Goal: Share content: Share content

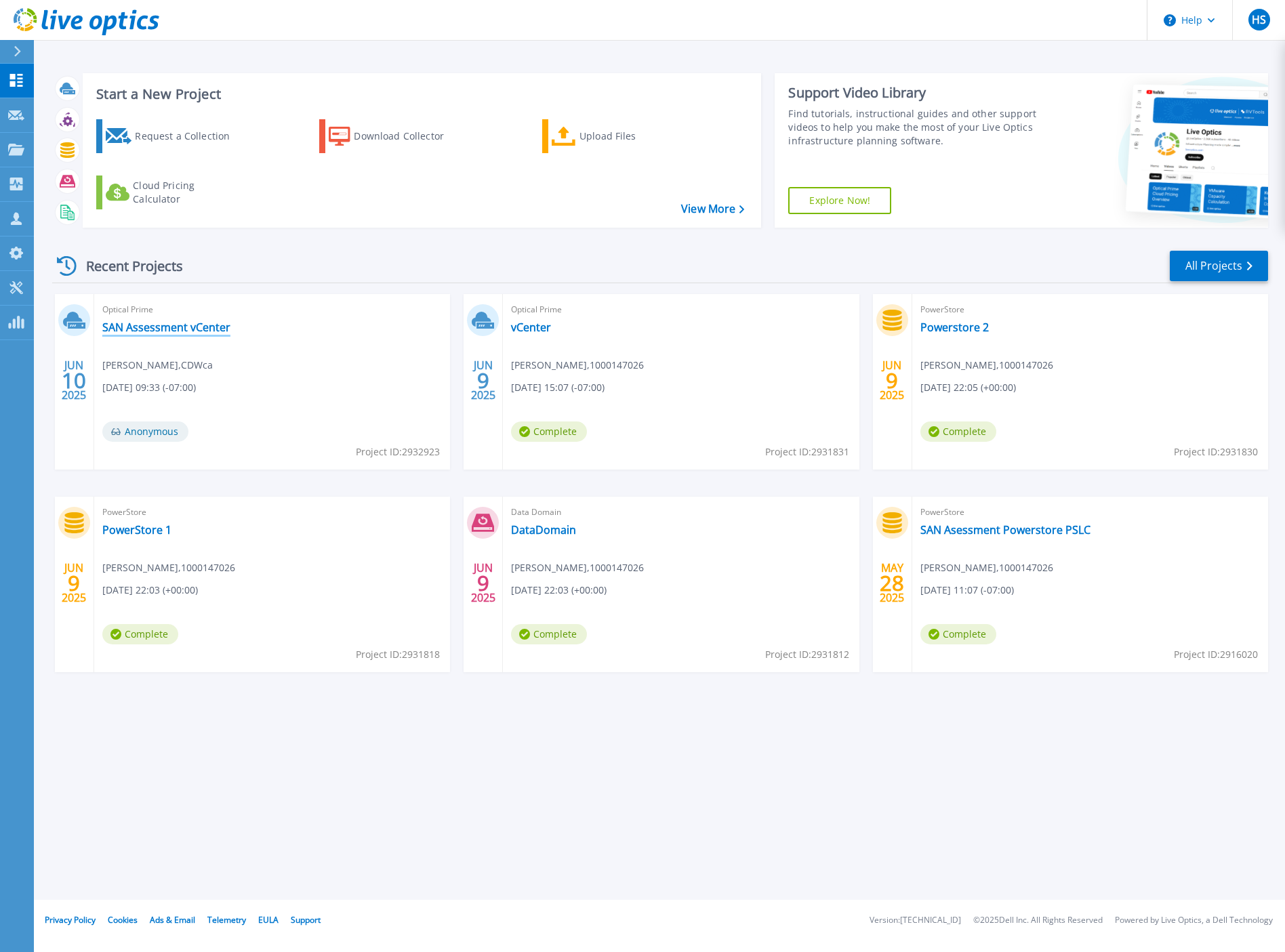
click at [171, 323] on link "SAN Assessment vCenter" at bounding box center [166, 326] width 128 height 13
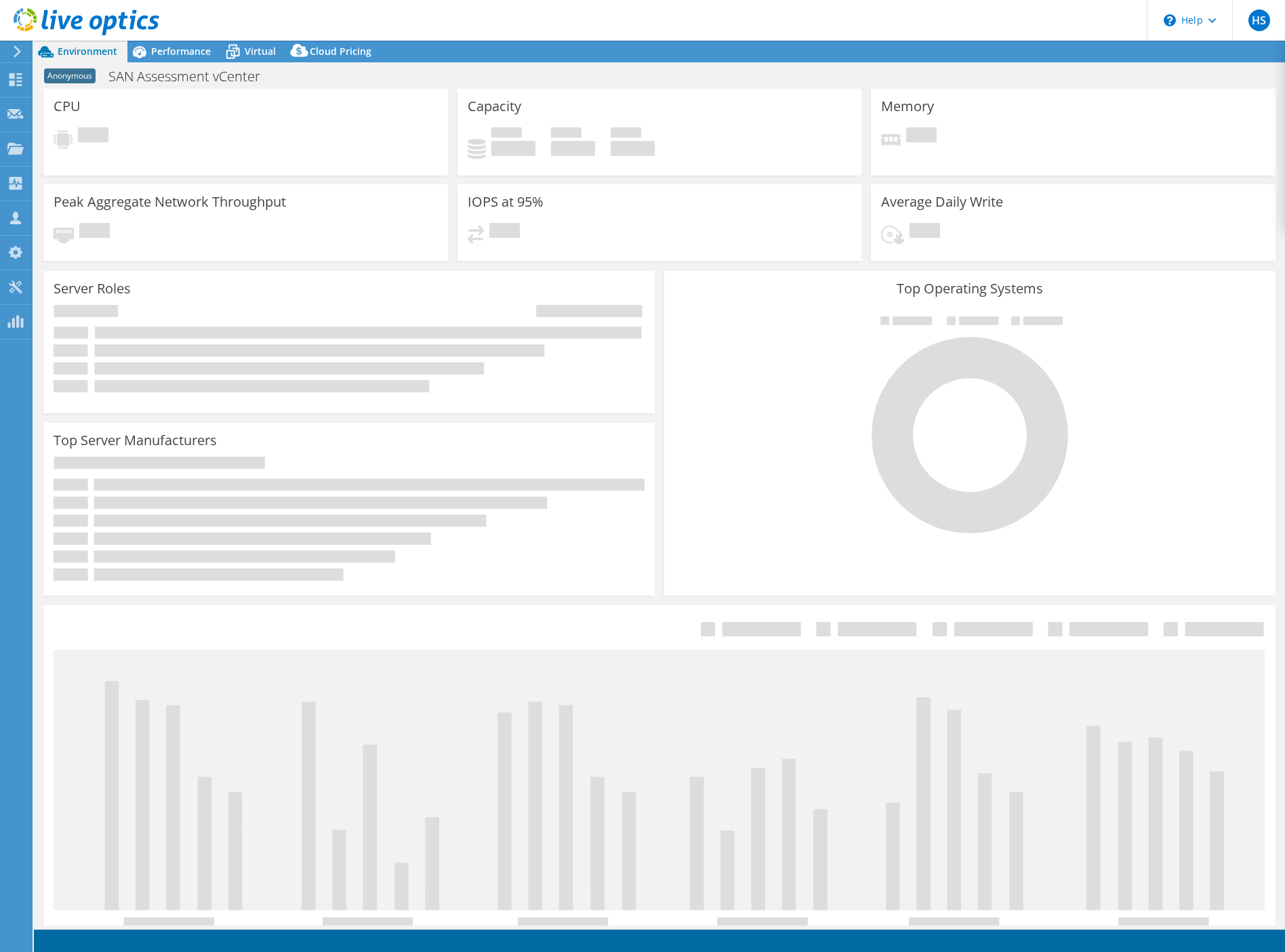
select select "USD"
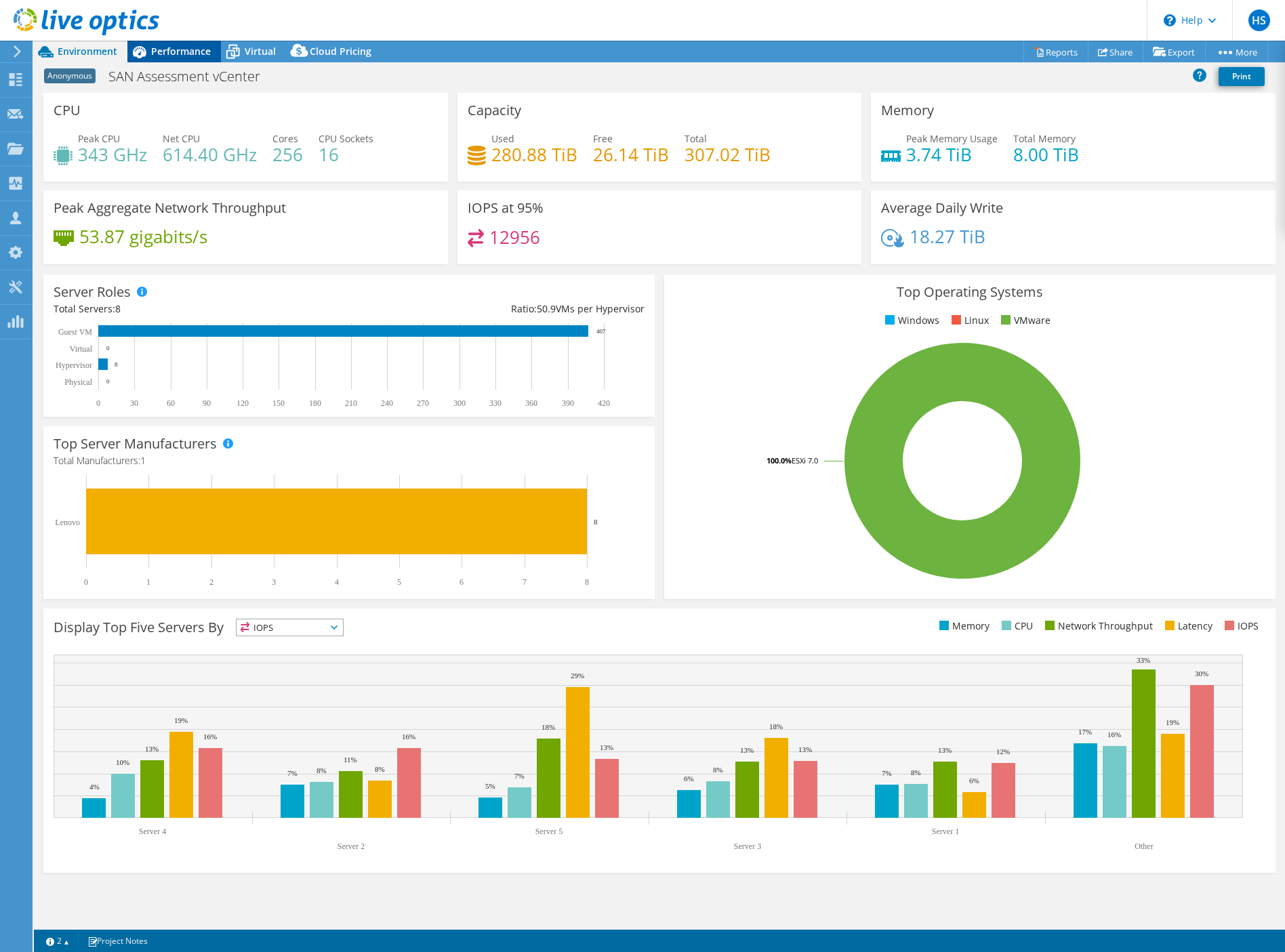
click at [166, 49] on span "Performance" at bounding box center [181, 51] width 60 height 13
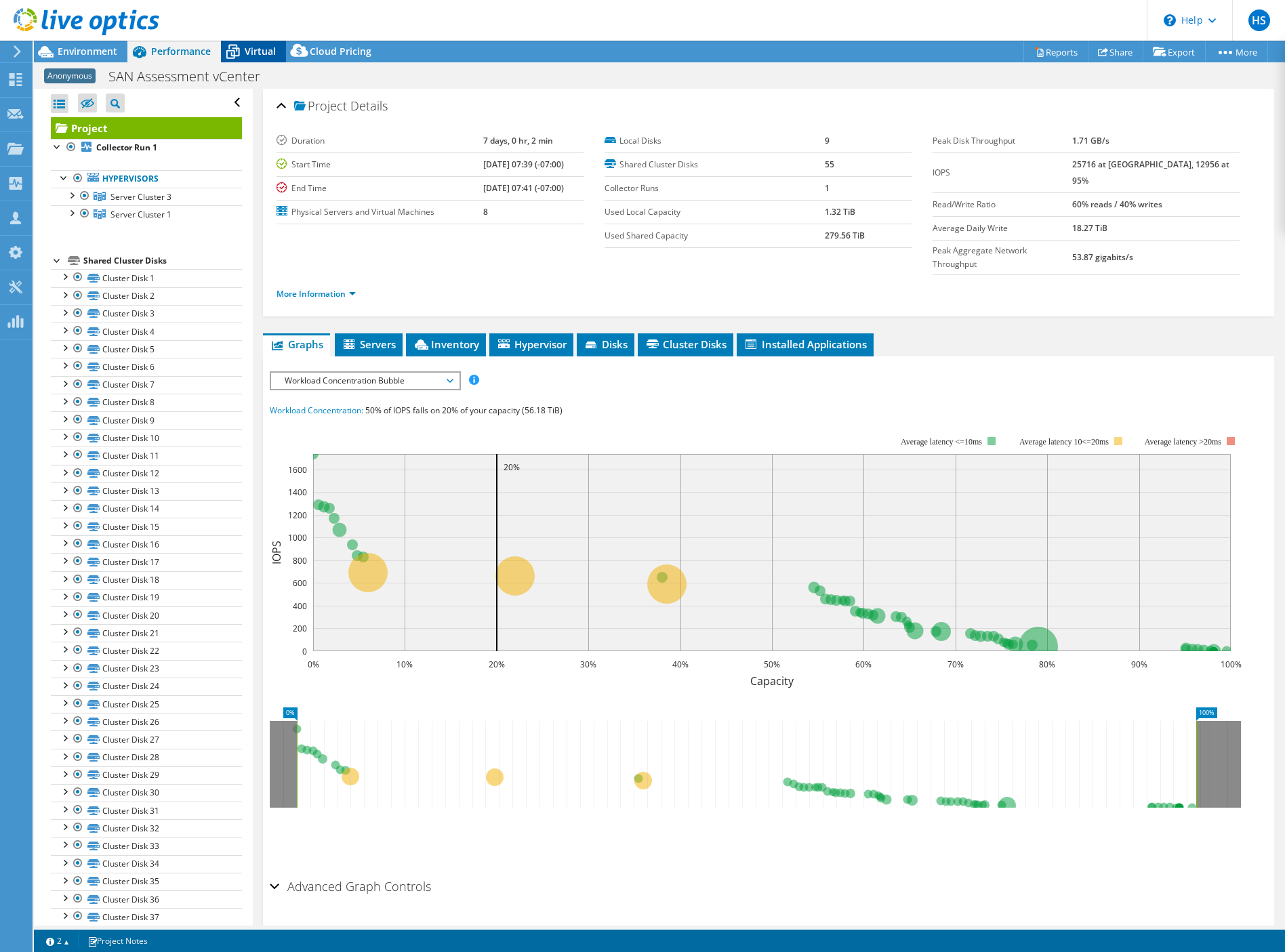
click at [263, 49] on span "Virtual" at bounding box center [260, 51] width 31 height 13
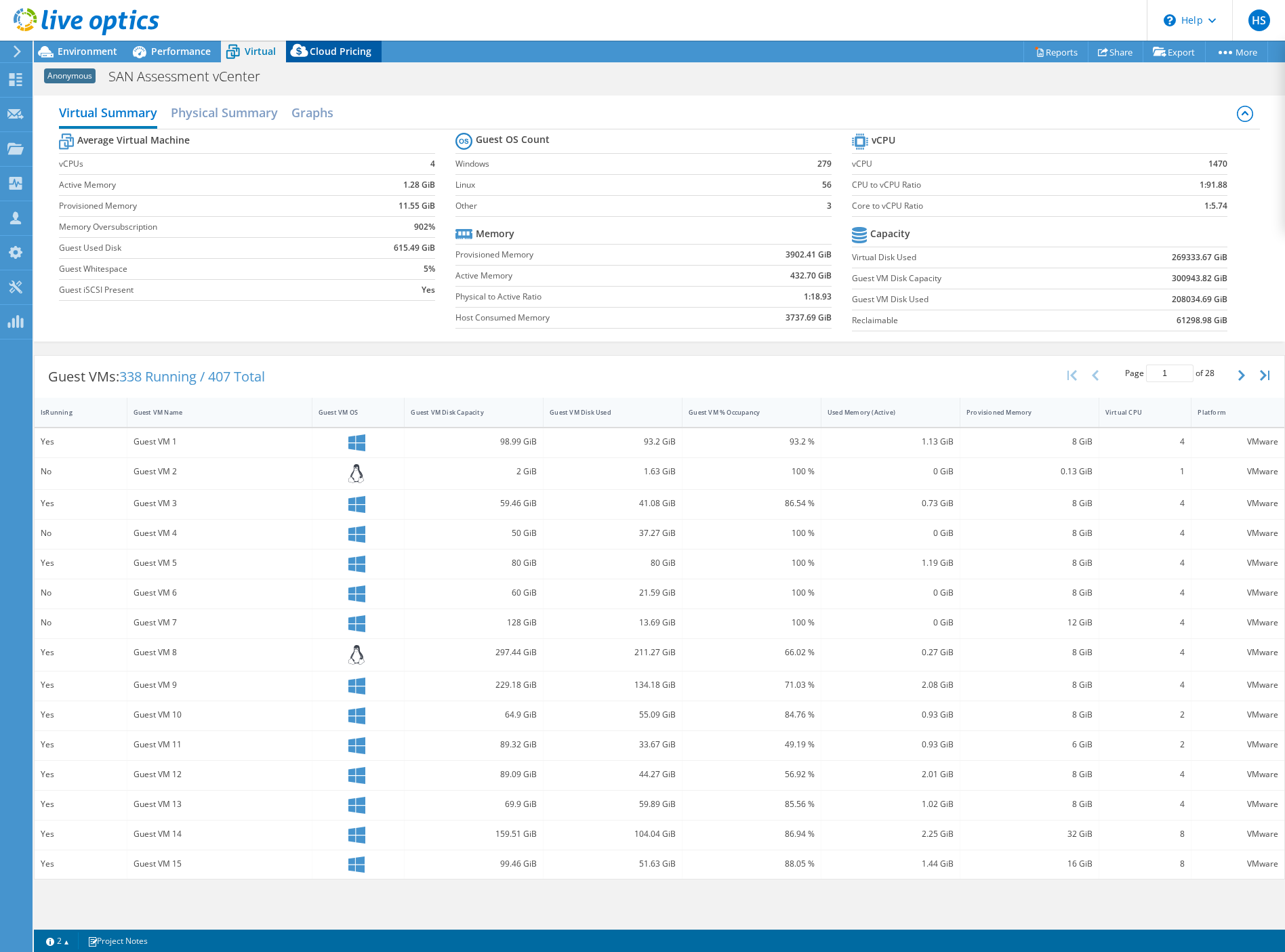
click at [330, 49] on span "Cloud Pricing" at bounding box center [340, 51] width 62 height 13
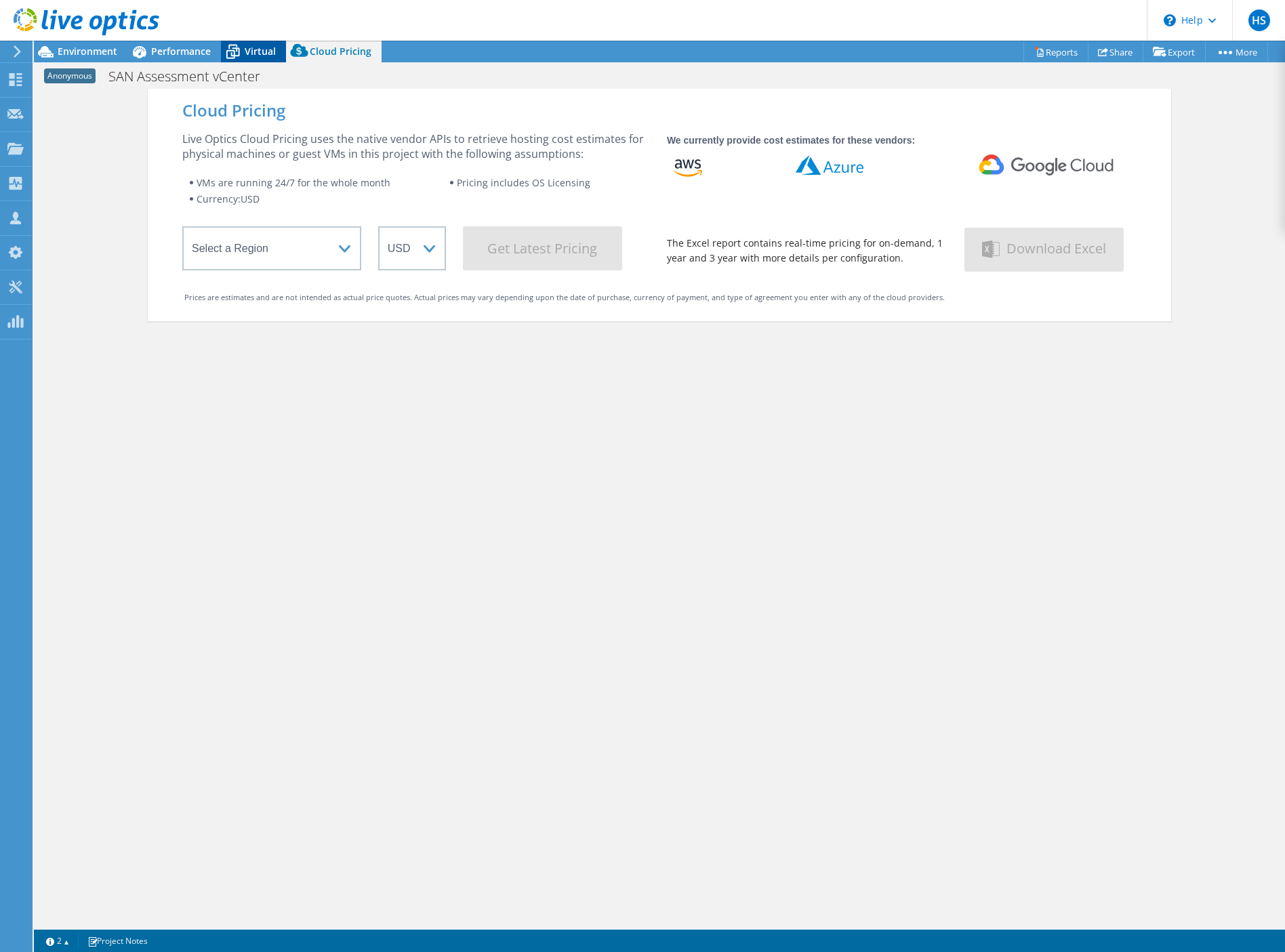
click at [250, 49] on span "Virtual" at bounding box center [260, 51] width 31 height 13
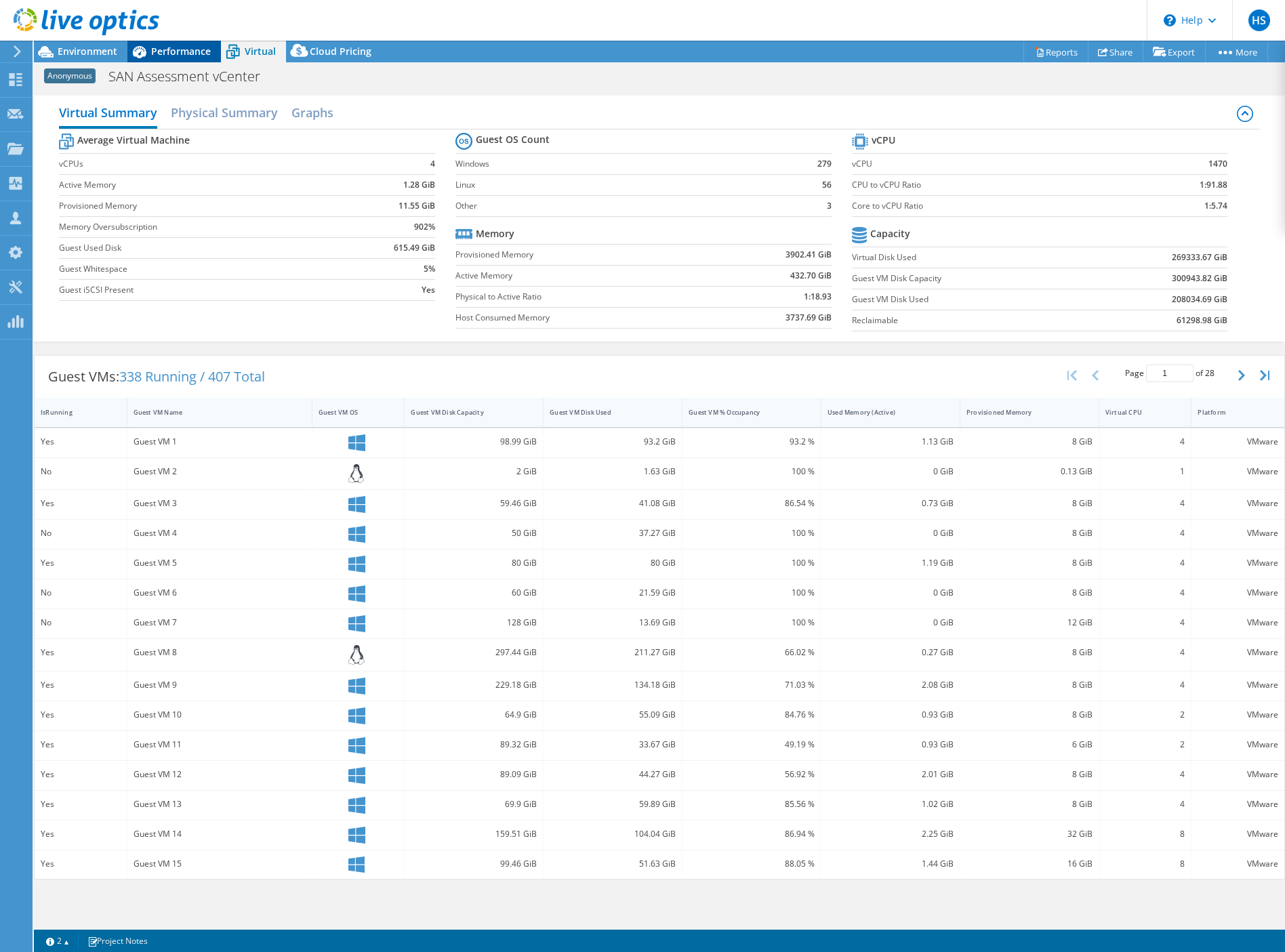
click at [194, 53] on span "Performance" at bounding box center [181, 51] width 60 height 13
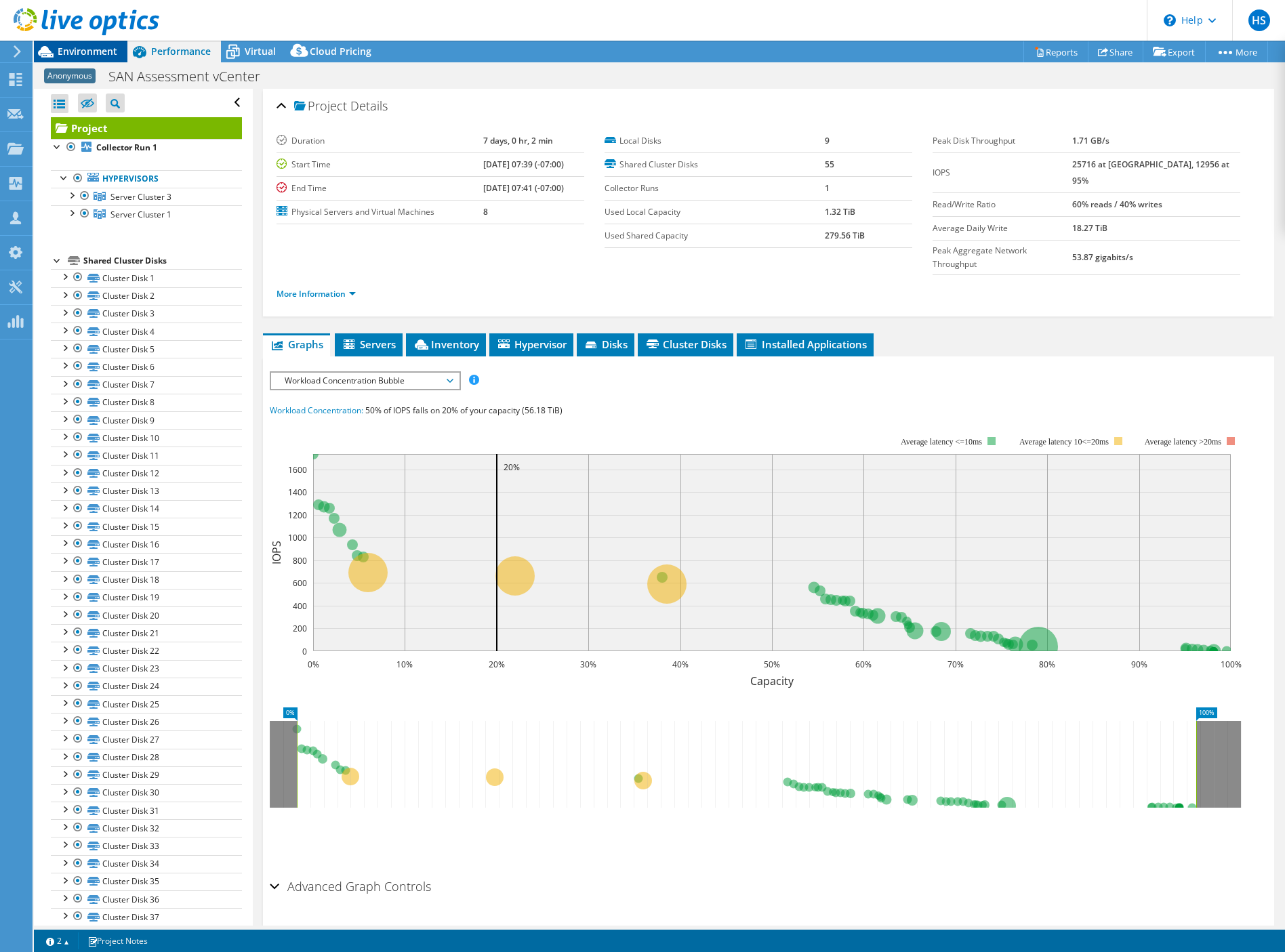
click at [100, 55] on span "Environment" at bounding box center [88, 51] width 60 height 13
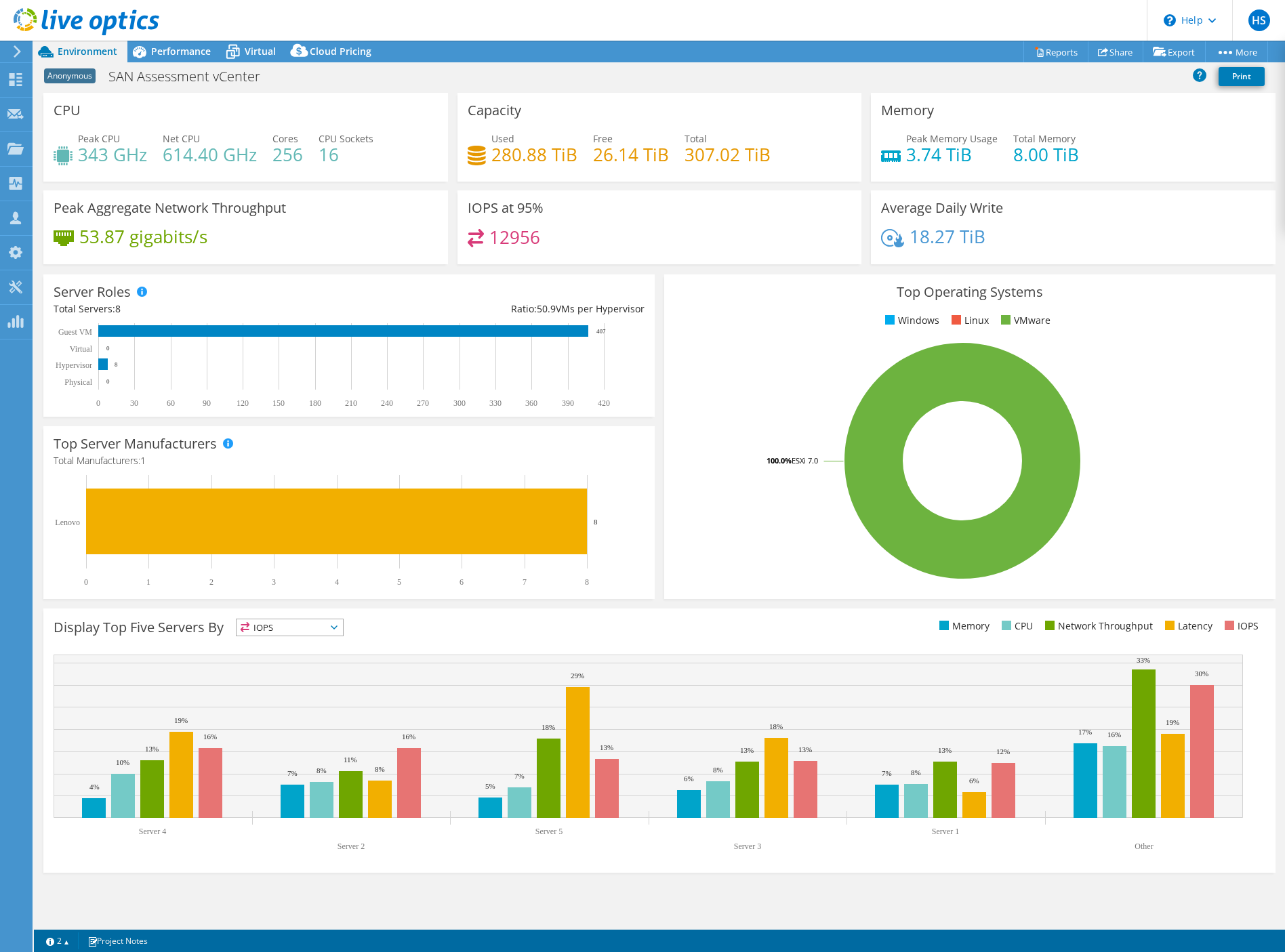
click at [17, 47] on icon at bounding box center [17, 51] width 10 height 13
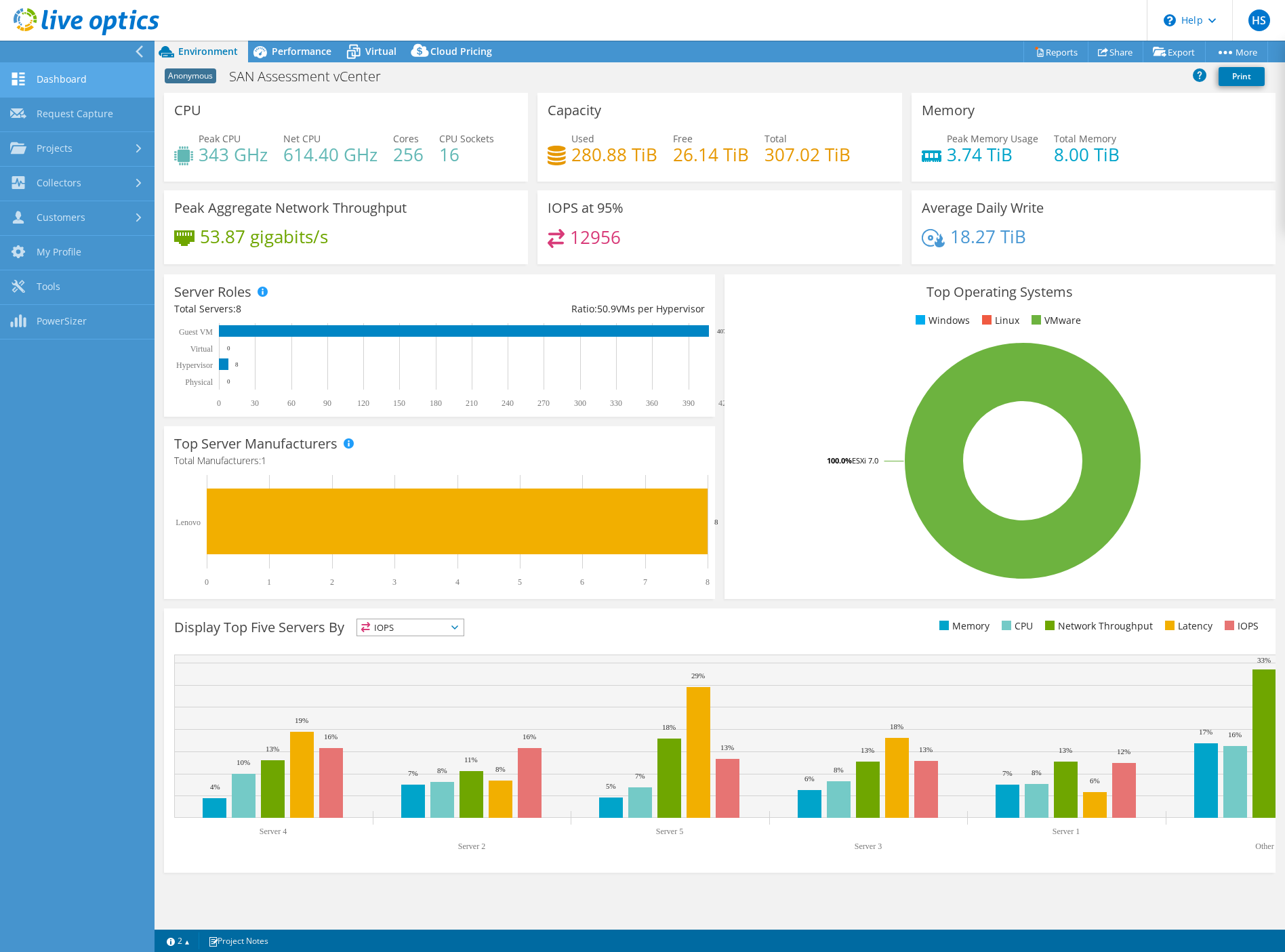
click at [49, 73] on link "Dashboard" at bounding box center [77, 81] width 155 height 35
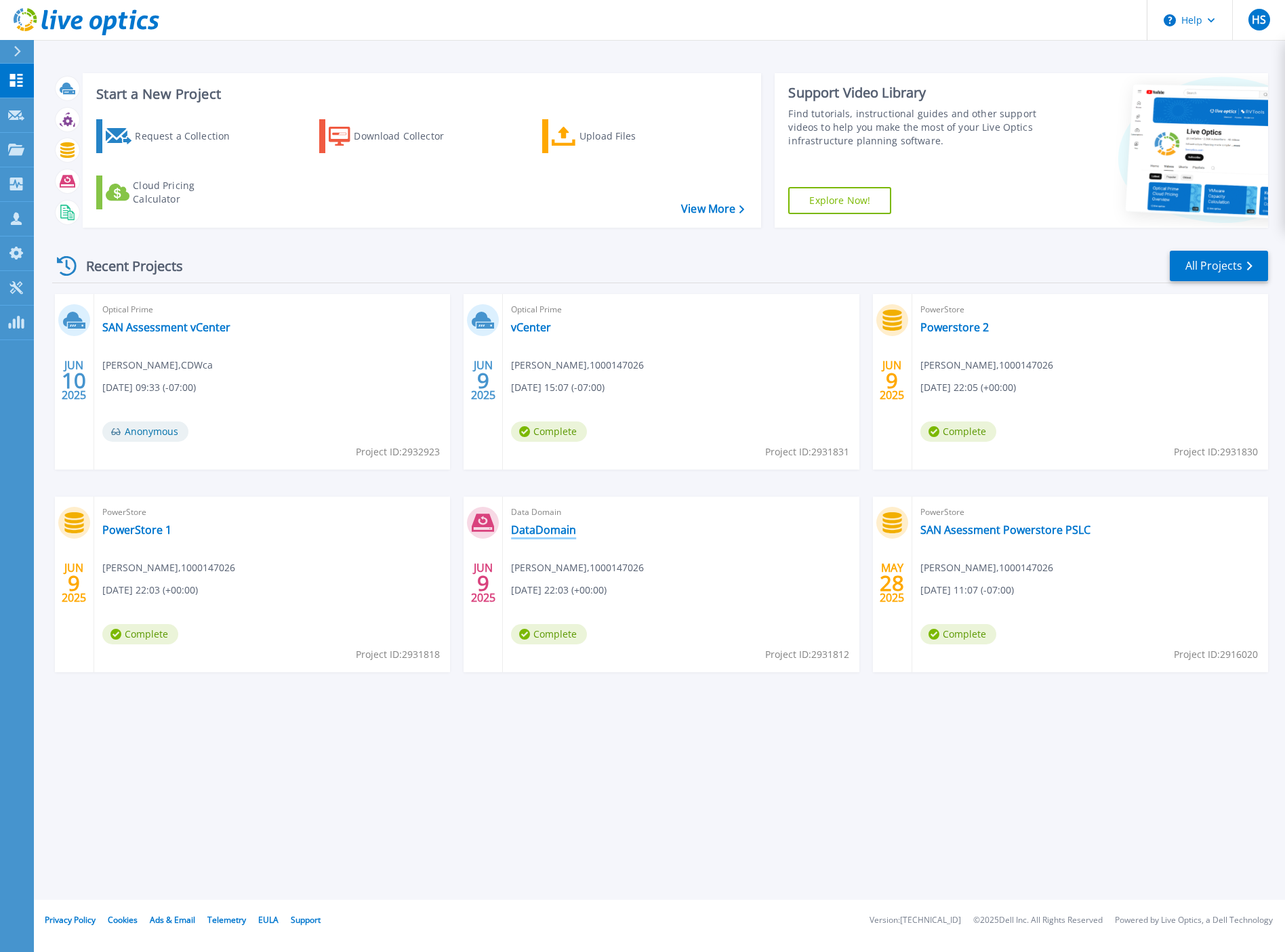
click at [547, 529] on link "DataDomain" at bounding box center [543, 529] width 65 height 13
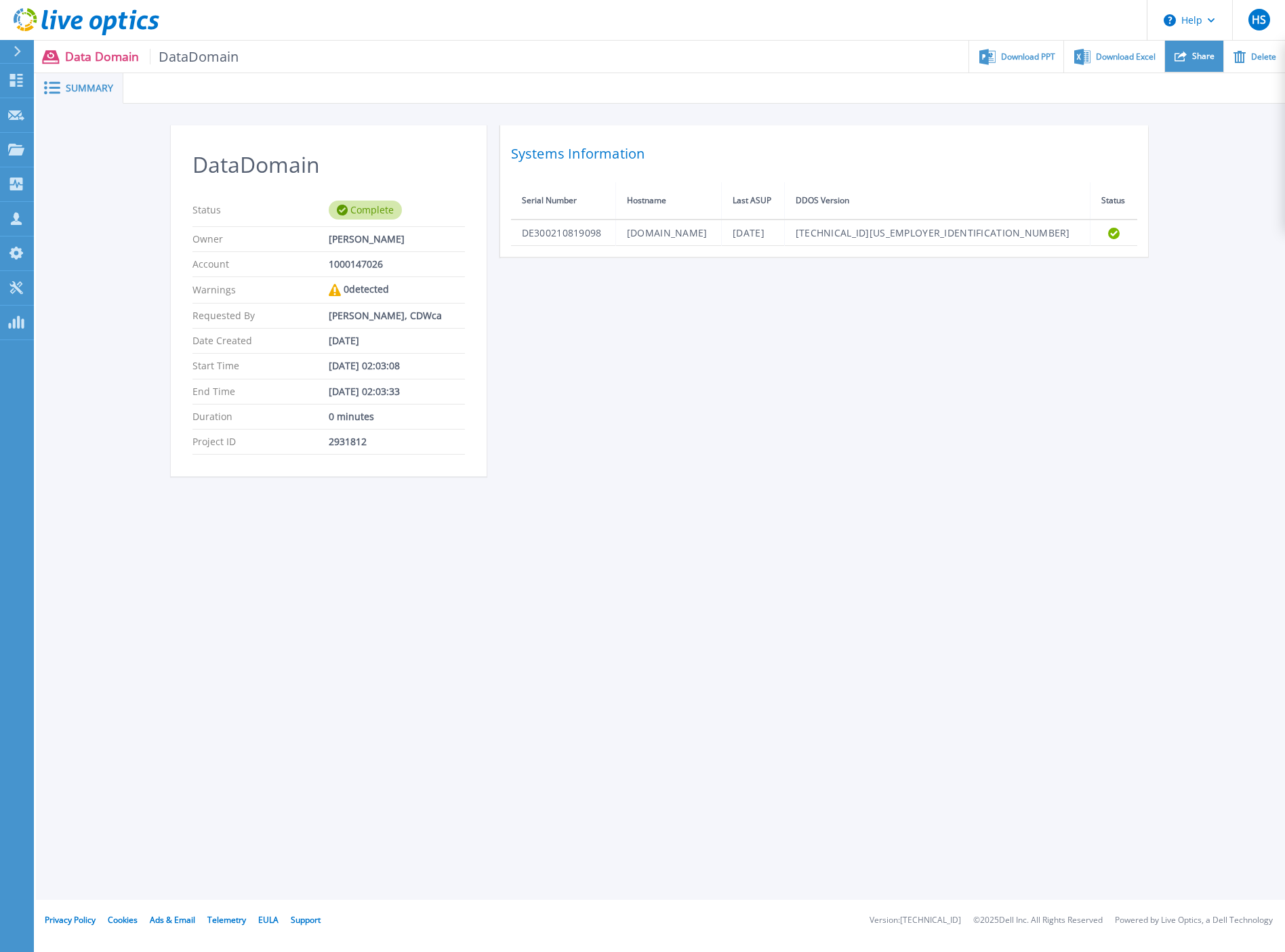
click at [1190, 53] on div "Share" at bounding box center [1194, 56] width 58 height 32
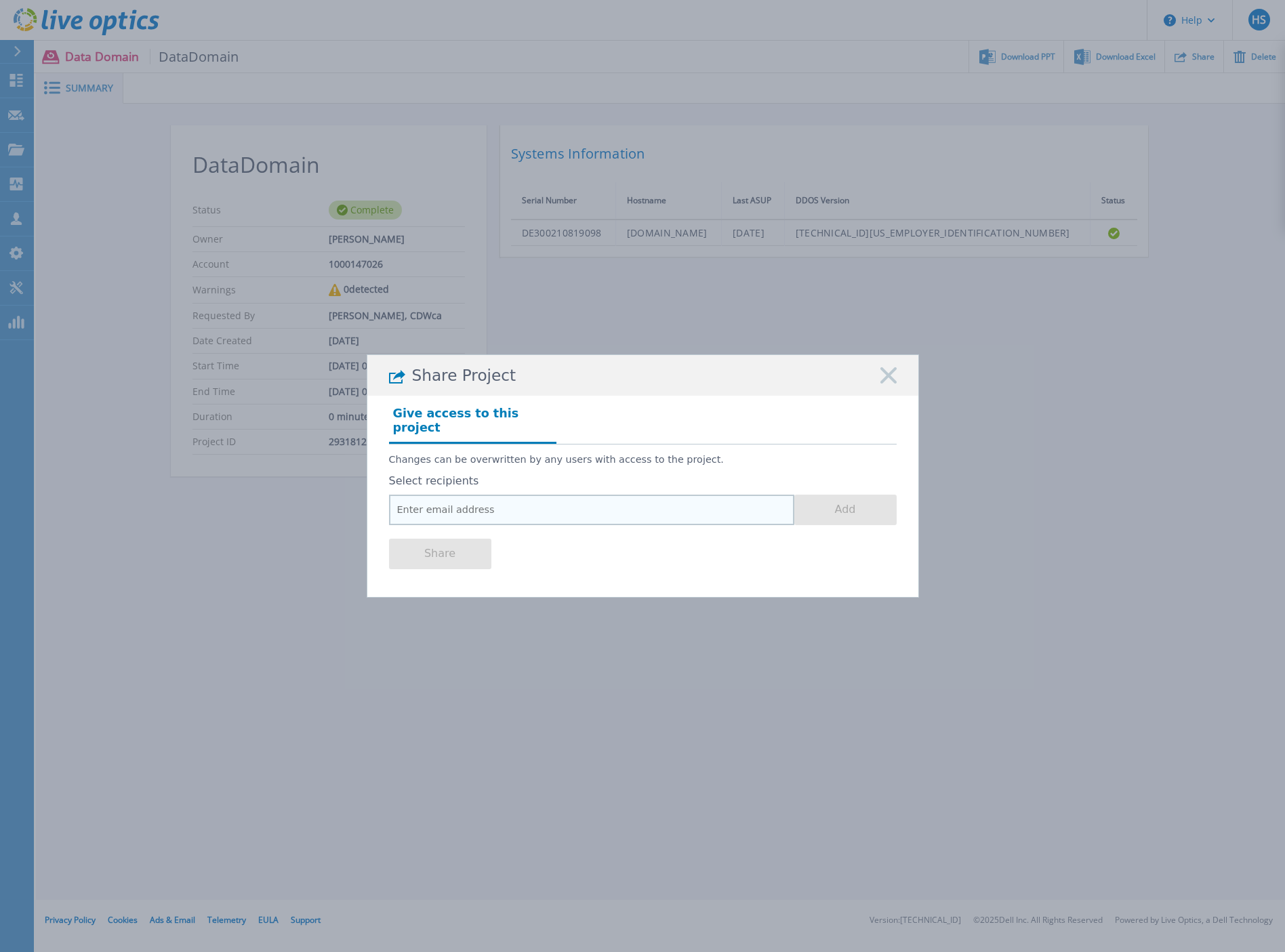
click at [450, 507] on input "email" at bounding box center [592, 510] width 405 height 31
click at [425, 502] on input "email" at bounding box center [592, 510] width 405 height 31
paste input "[PERSON_NAME][EMAIL_ADDRESS][PERSON_NAME][DOMAIN_NAME]"
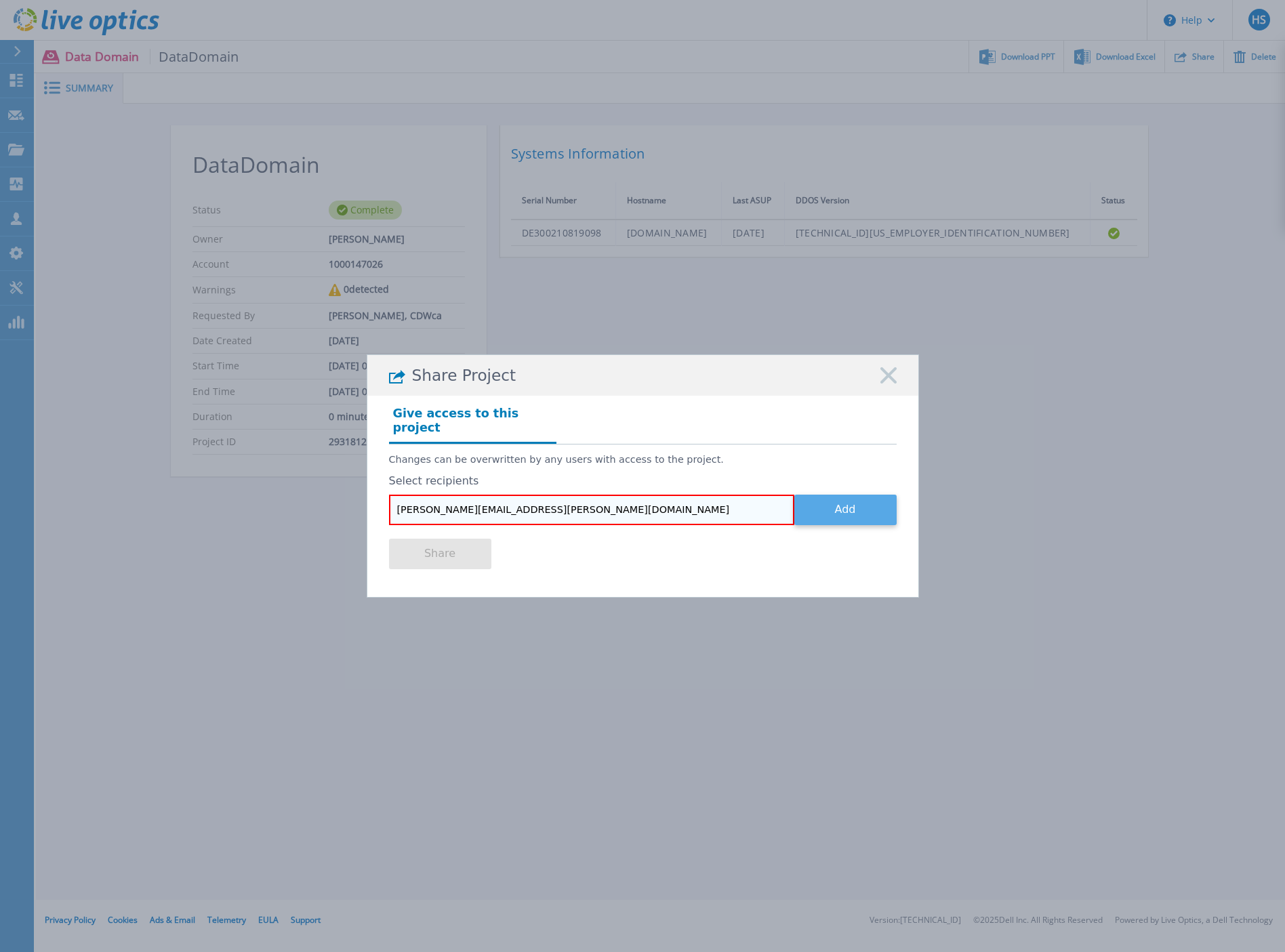
type input "[PERSON_NAME][EMAIL_ADDRESS][PERSON_NAME][DOMAIN_NAME]"
click at [823, 500] on button "Add" at bounding box center [845, 510] width 102 height 31
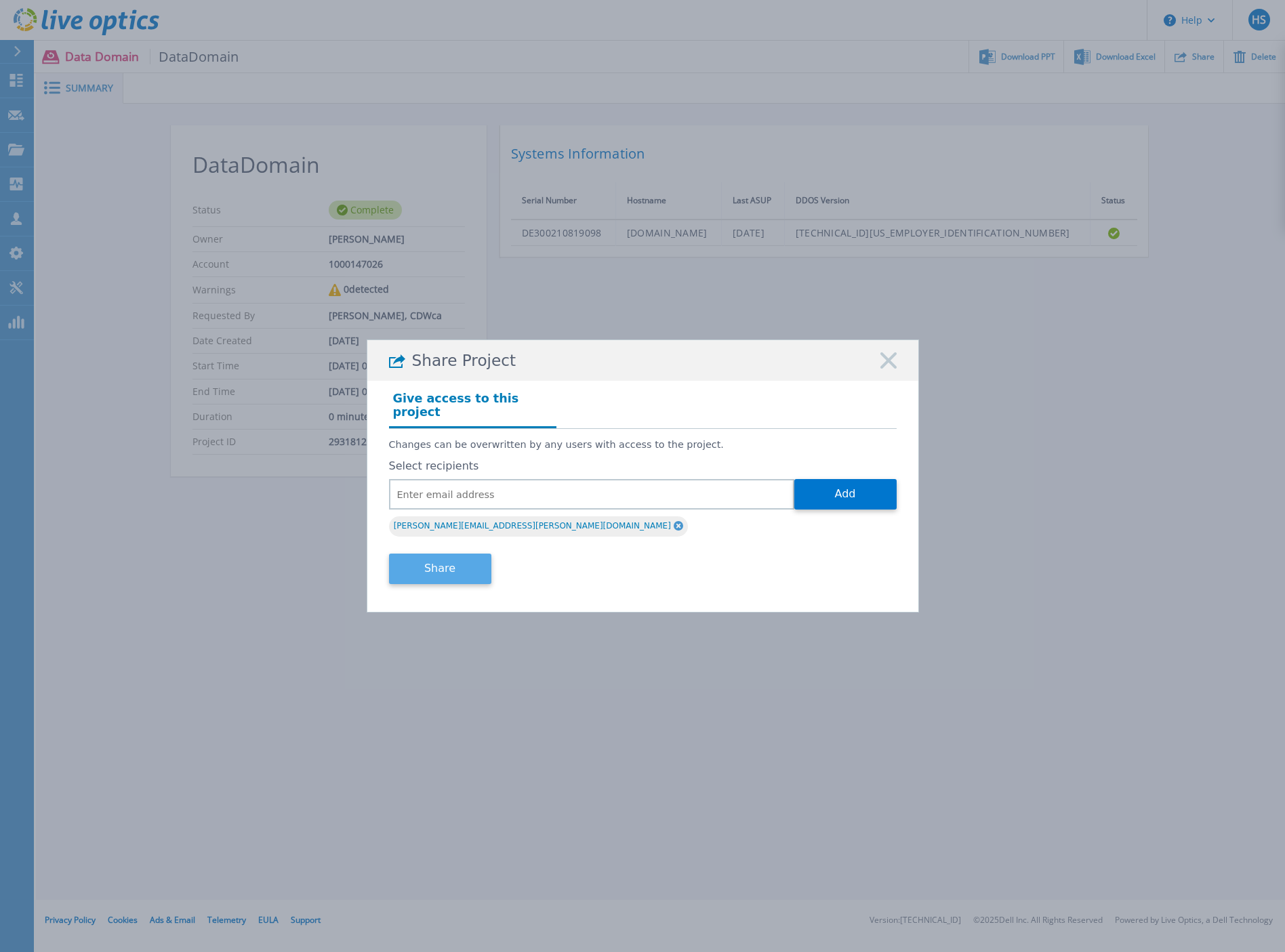
click at [451, 560] on button "Share" at bounding box center [440, 569] width 102 height 31
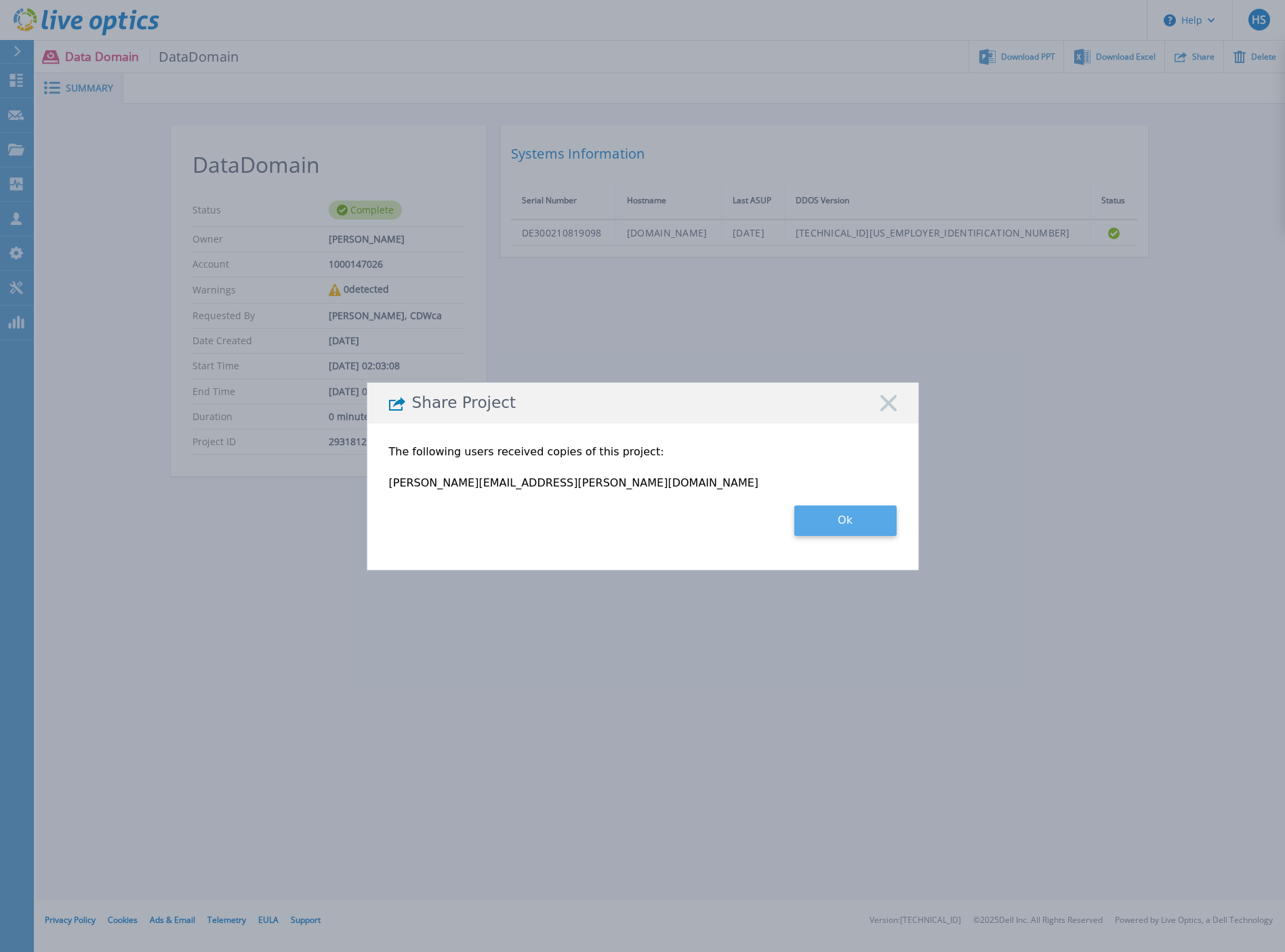
click at [869, 523] on button "Ok" at bounding box center [845, 521] width 102 height 31
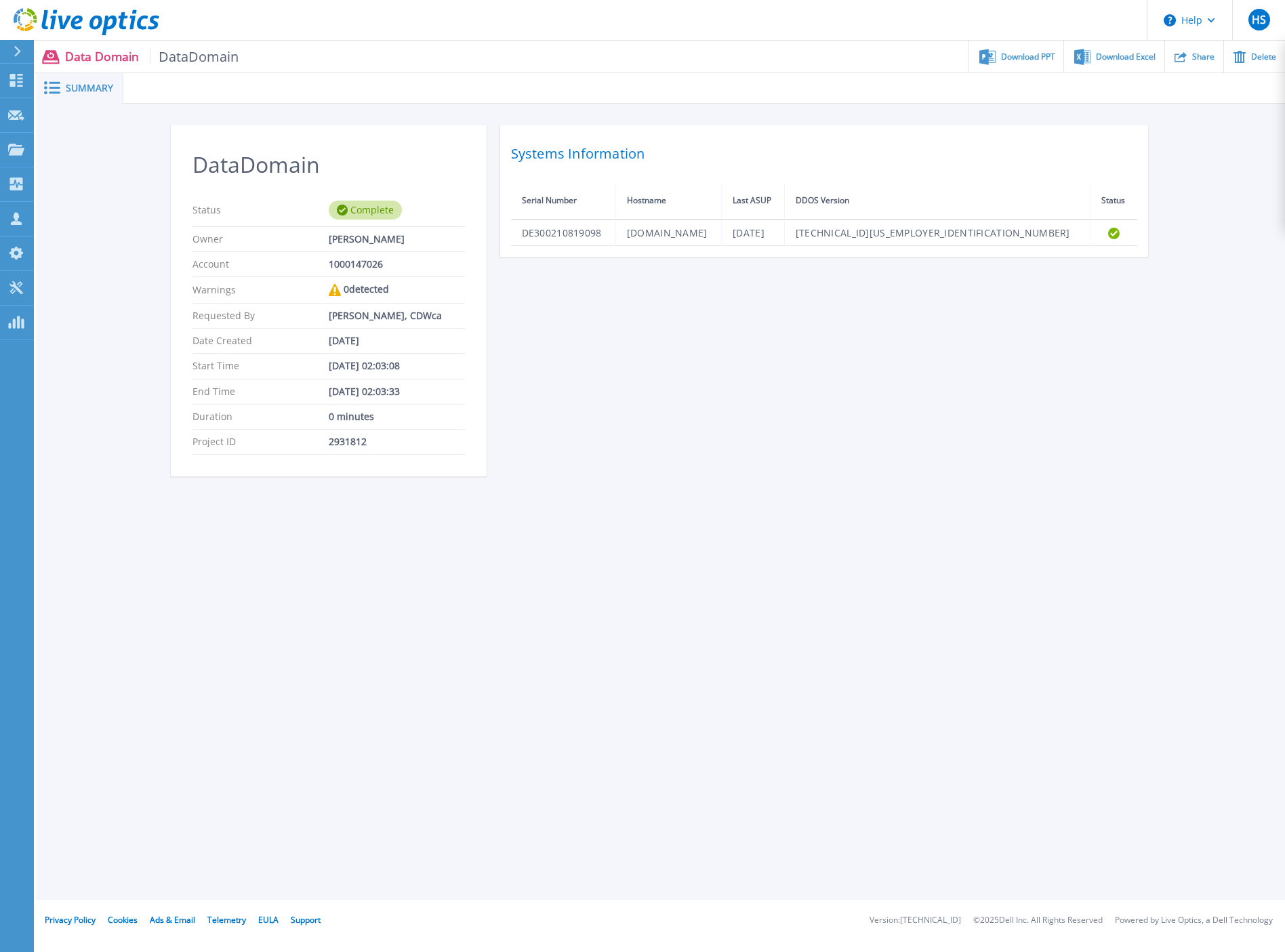
click at [11, 47] on button at bounding box center [17, 51] width 34 height 24
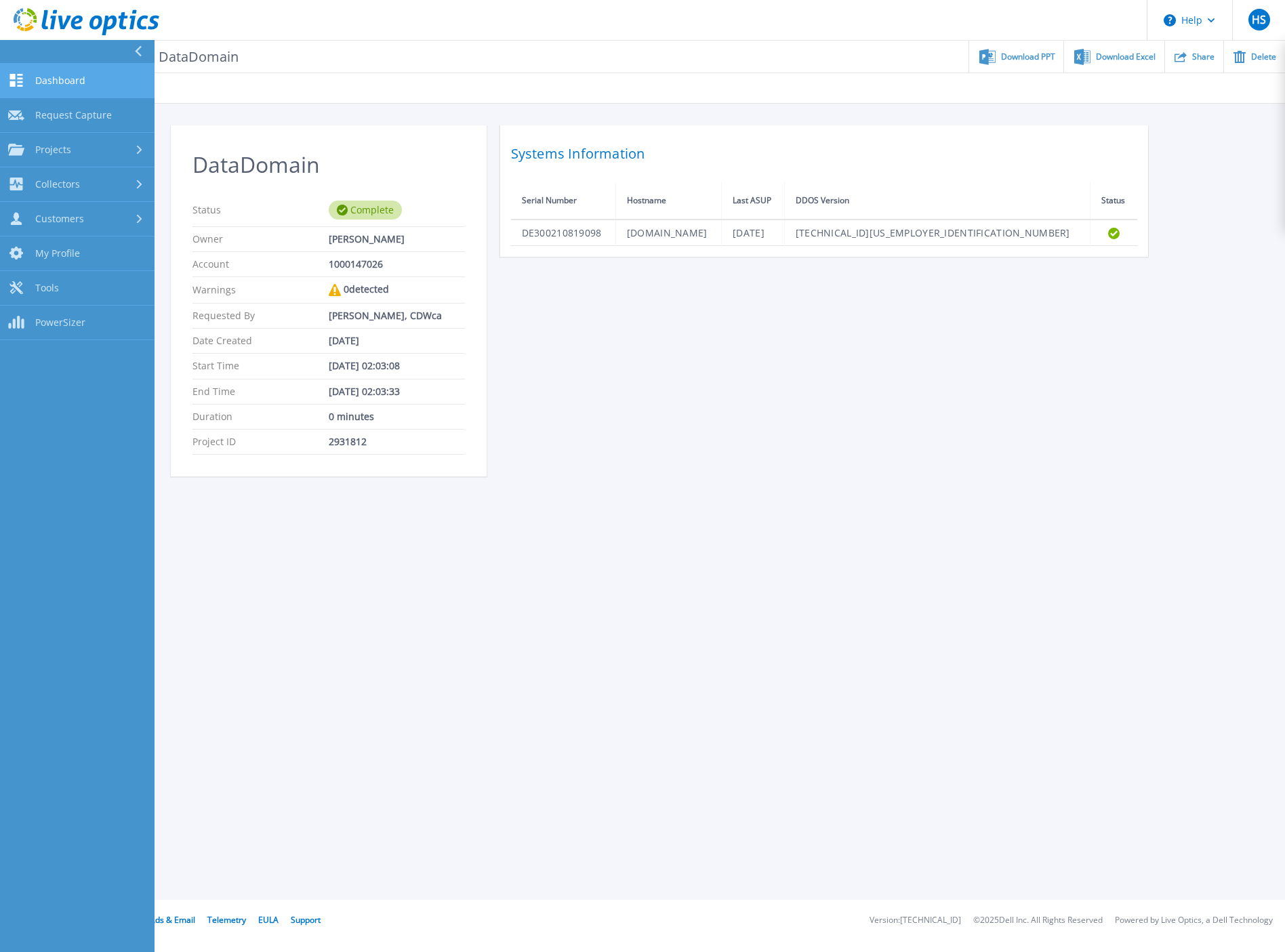
click at [68, 86] on span "Dashboard" at bounding box center [61, 81] width 50 height 13
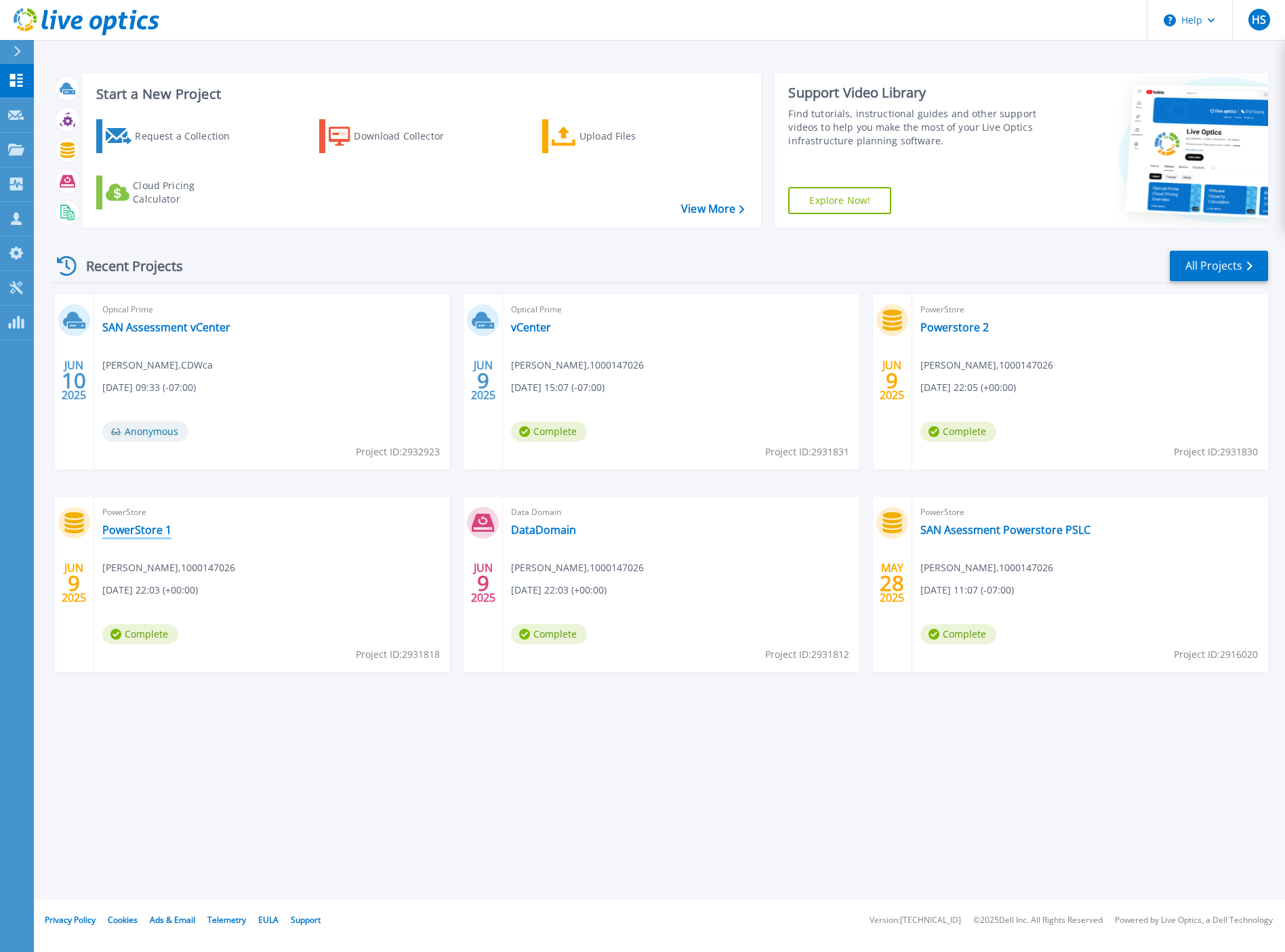
click at [149, 529] on link "PowerStore 1" at bounding box center [136, 529] width 69 height 13
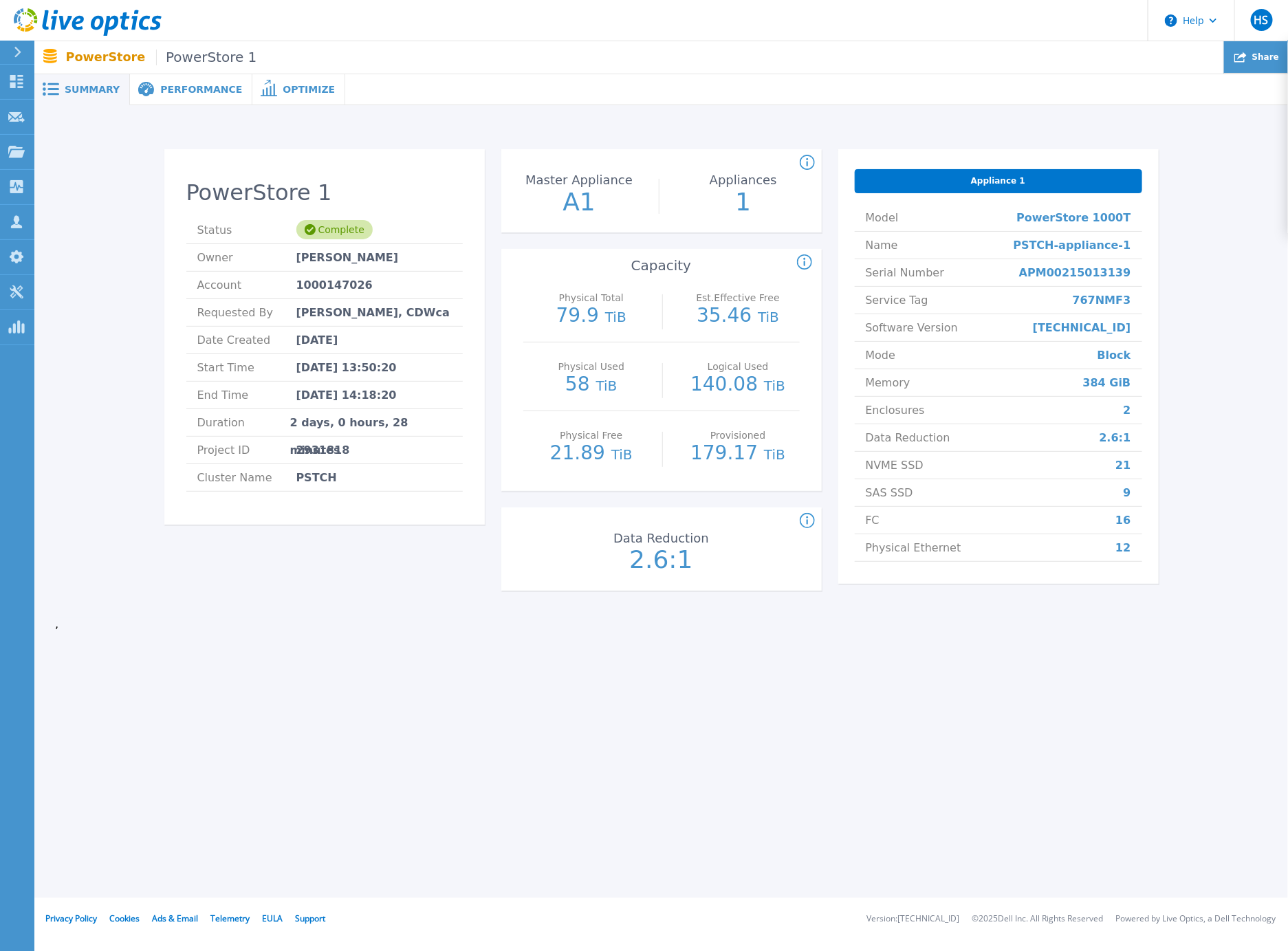
click at [1257, 66] on div "Share" at bounding box center [1256, 57] width 64 height 33
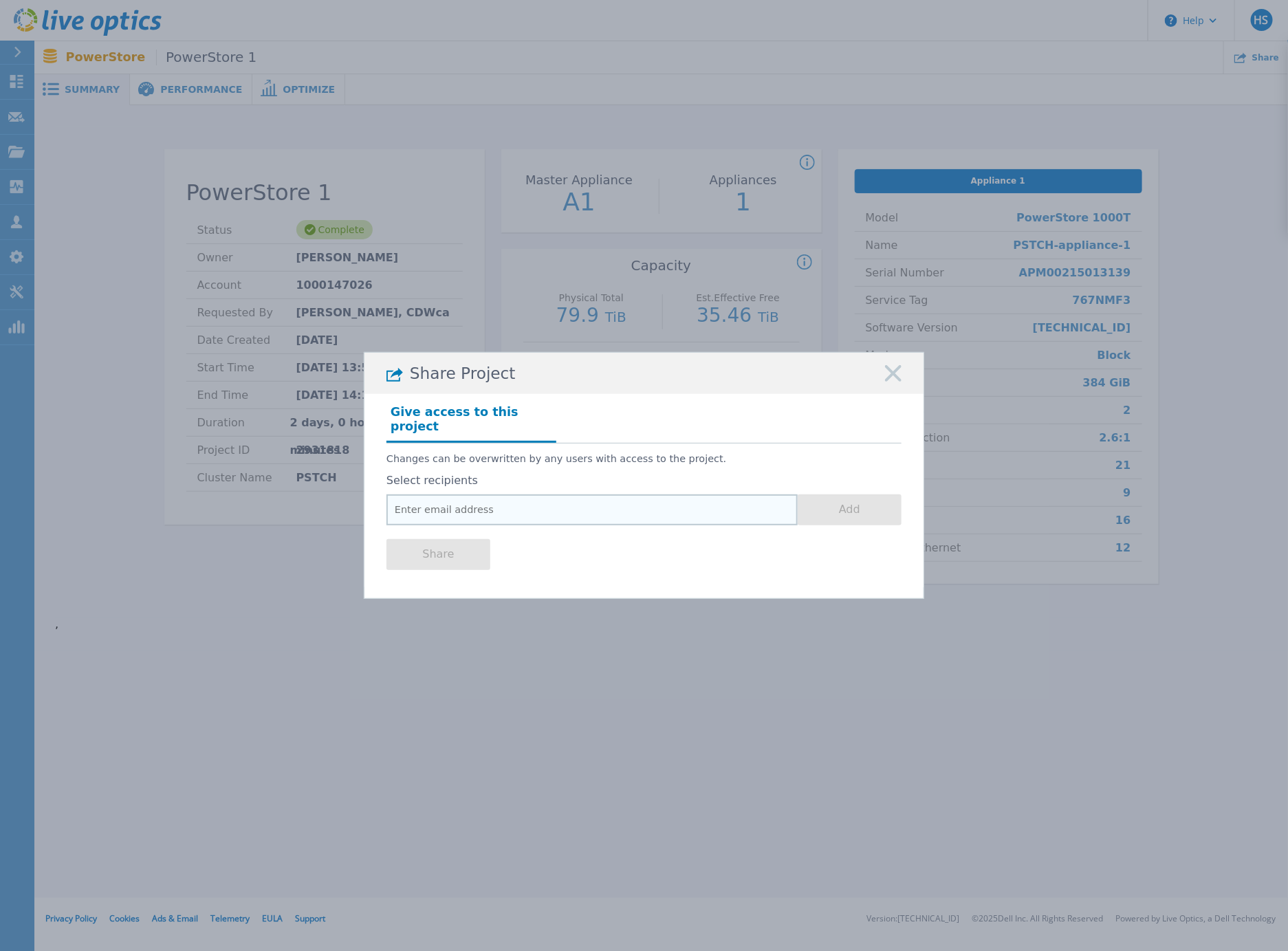
click at [481, 498] on input "email" at bounding box center [592, 510] width 411 height 31
paste input "[PERSON_NAME][EMAIL_ADDRESS][PERSON_NAME][DOMAIN_NAME]"
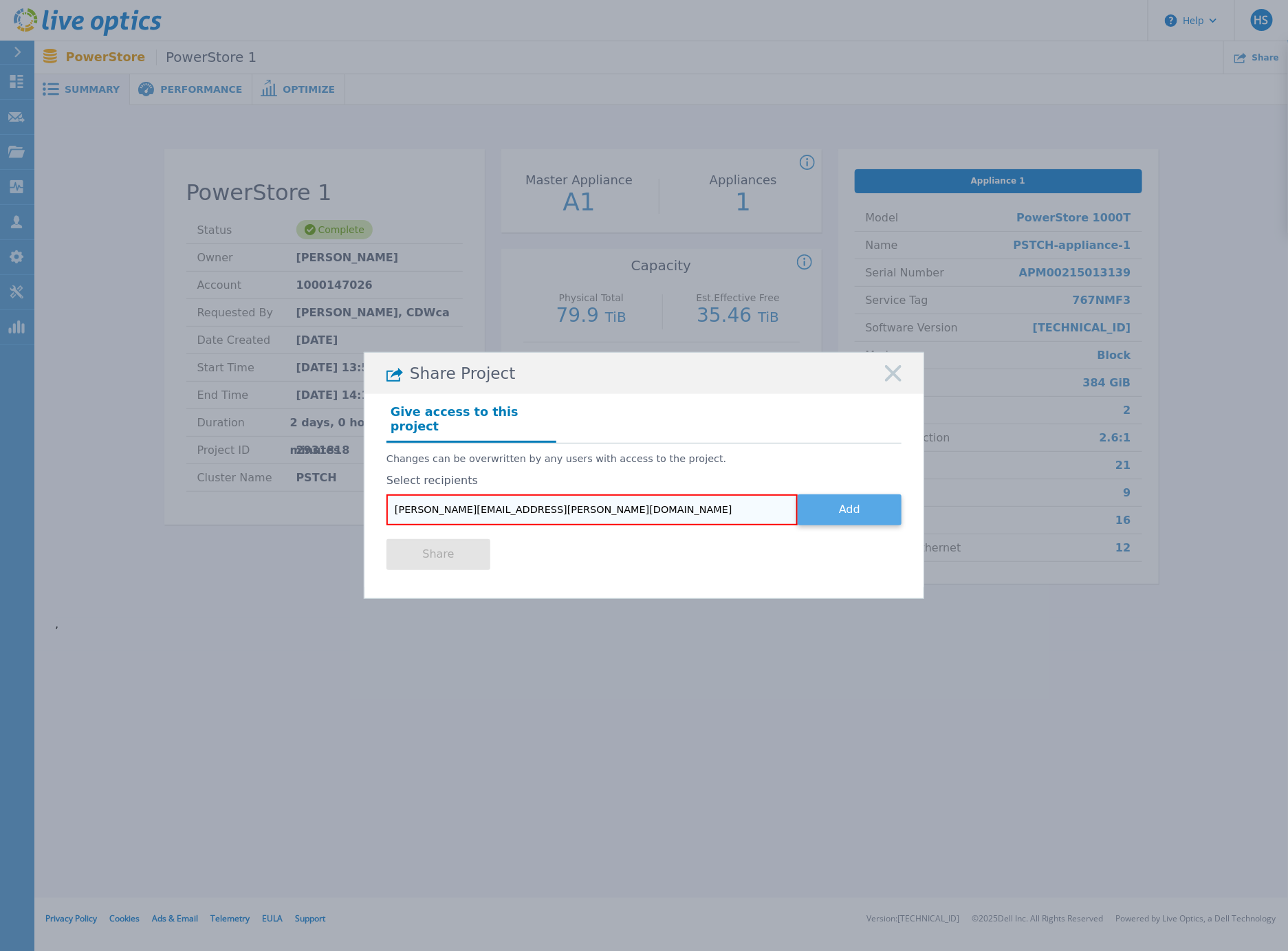
type input "[PERSON_NAME][EMAIL_ADDRESS][PERSON_NAME][DOMAIN_NAME]"
click at [858, 505] on button "Add" at bounding box center [849, 510] width 104 height 31
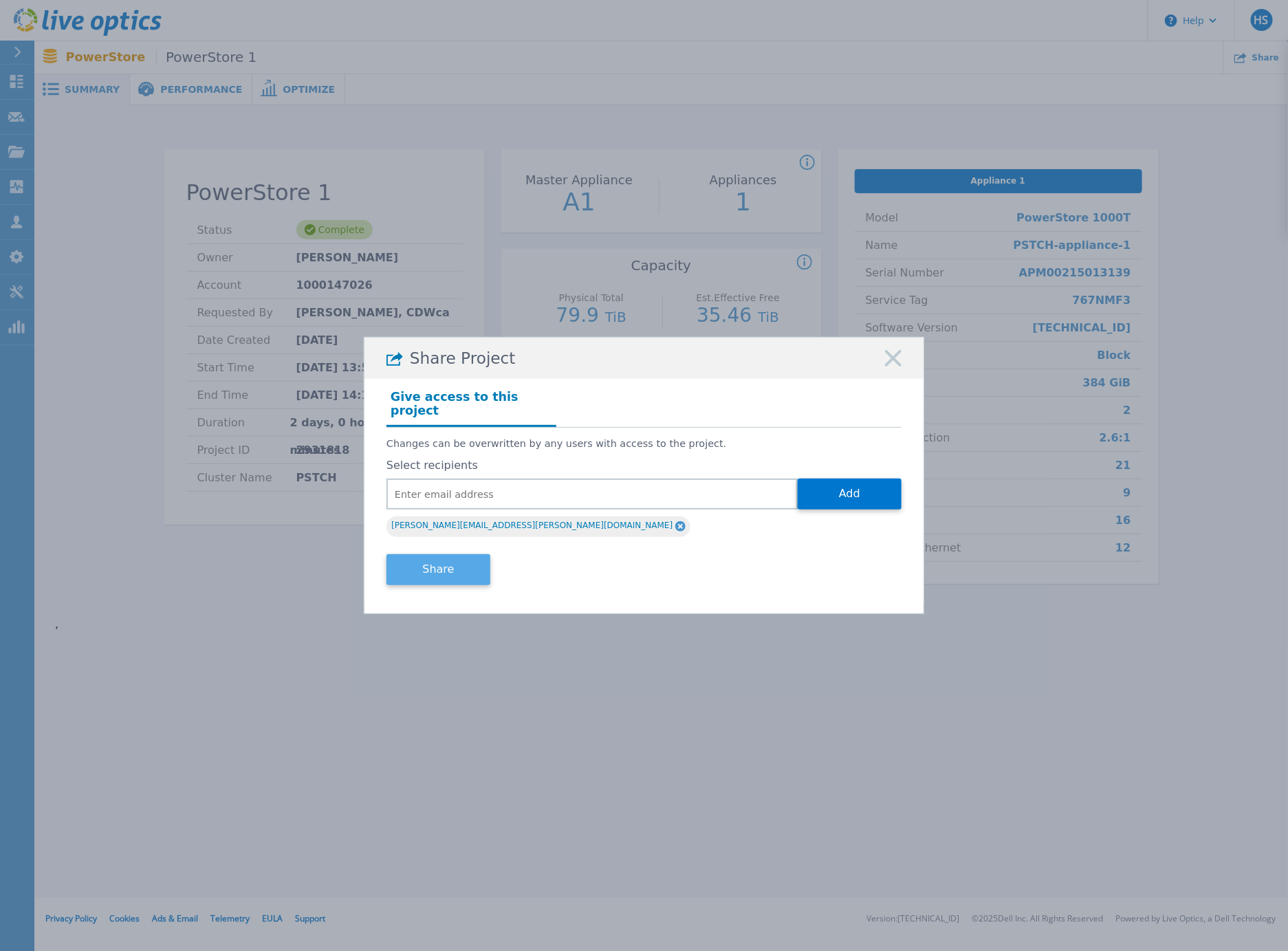
click at [444, 561] on button "Share" at bounding box center [438, 570] width 104 height 31
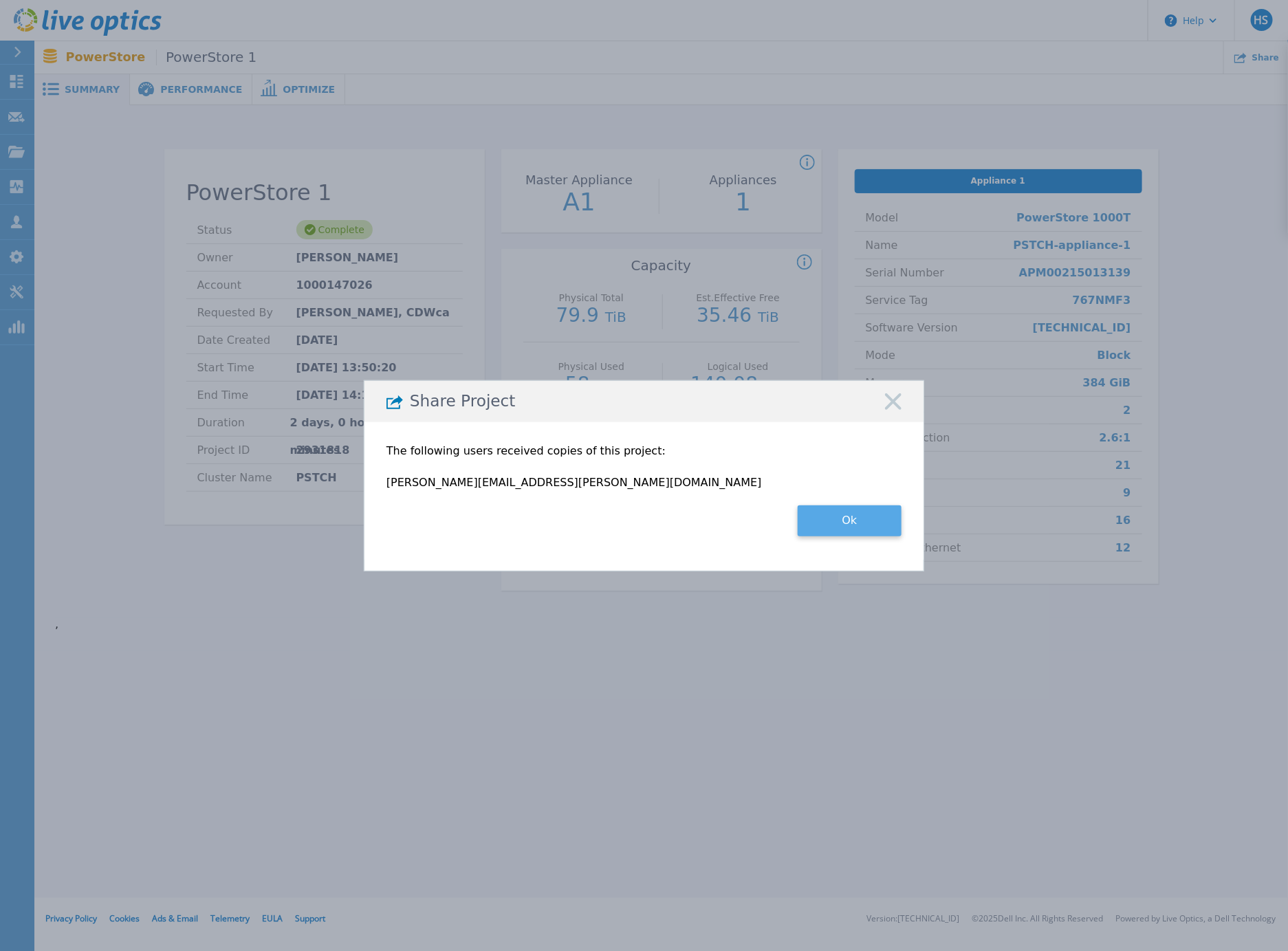
click at [867, 519] on button "Ok" at bounding box center [849, 521] width 104 height 31
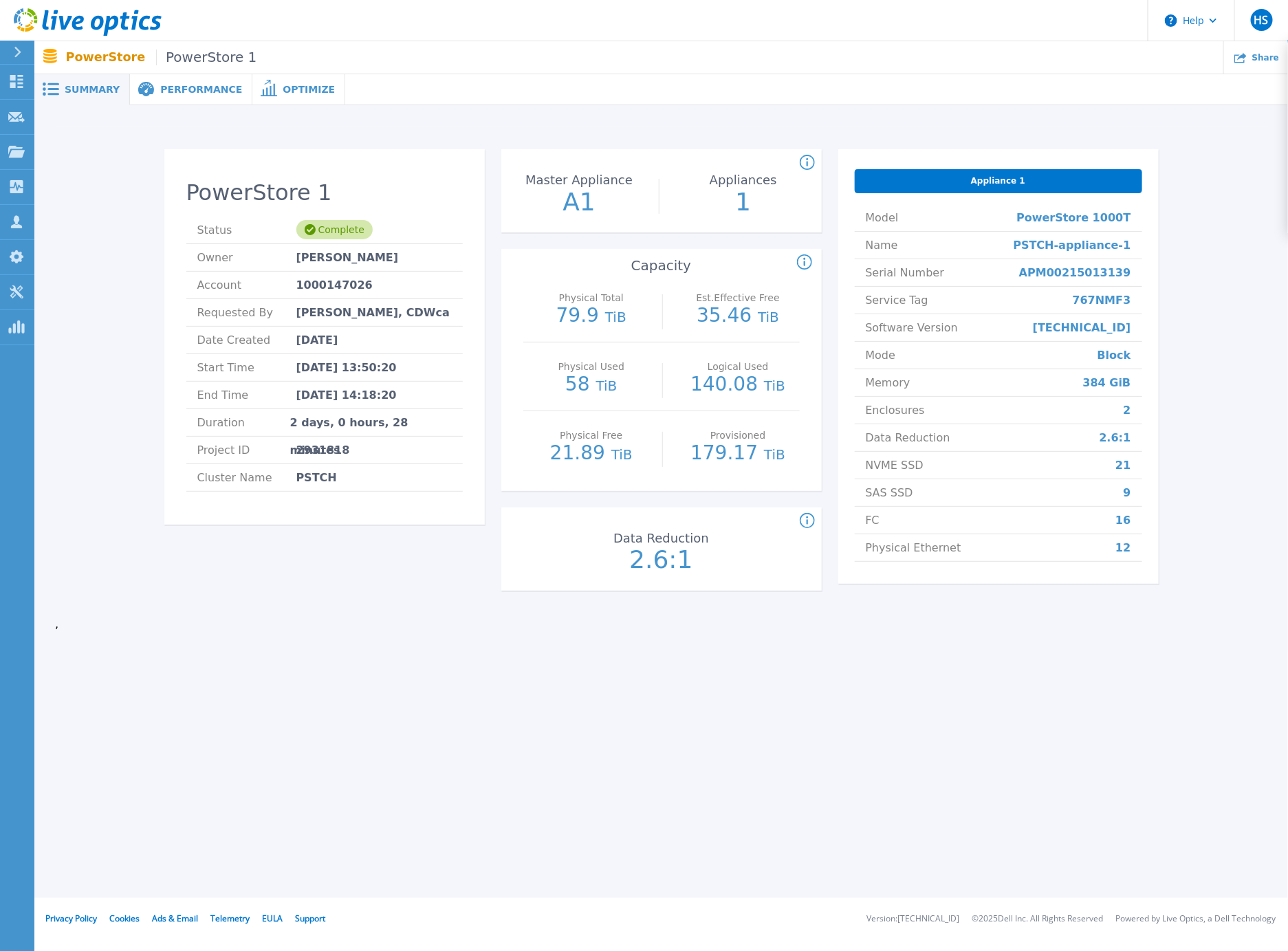
click at [18, 52] on icon at bounding box center [17, 52] width 8 height 11
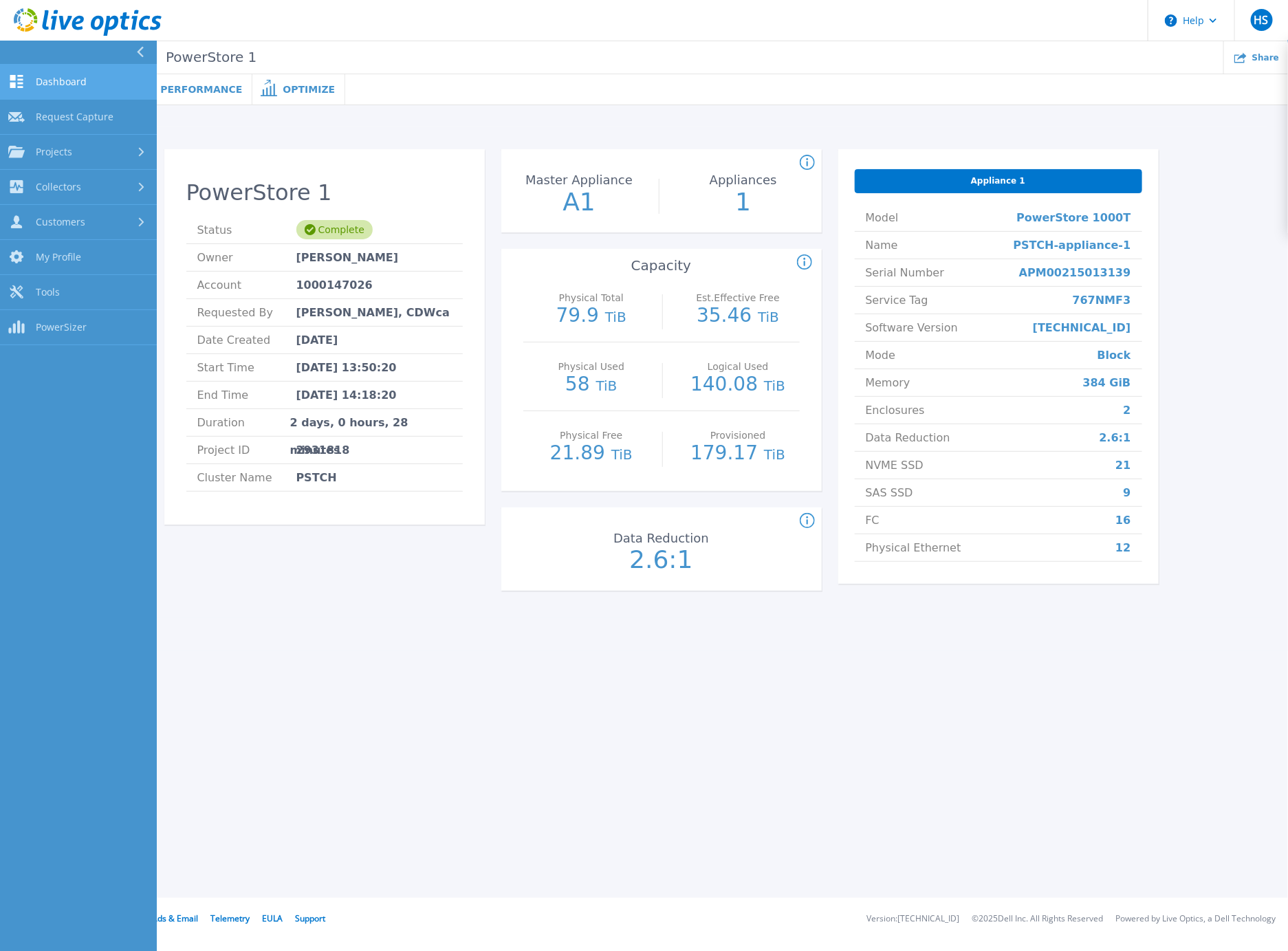
click at [70, 73] on link "Dashboard Dashboard" at bounding box center [78, 83] width 157 height 35
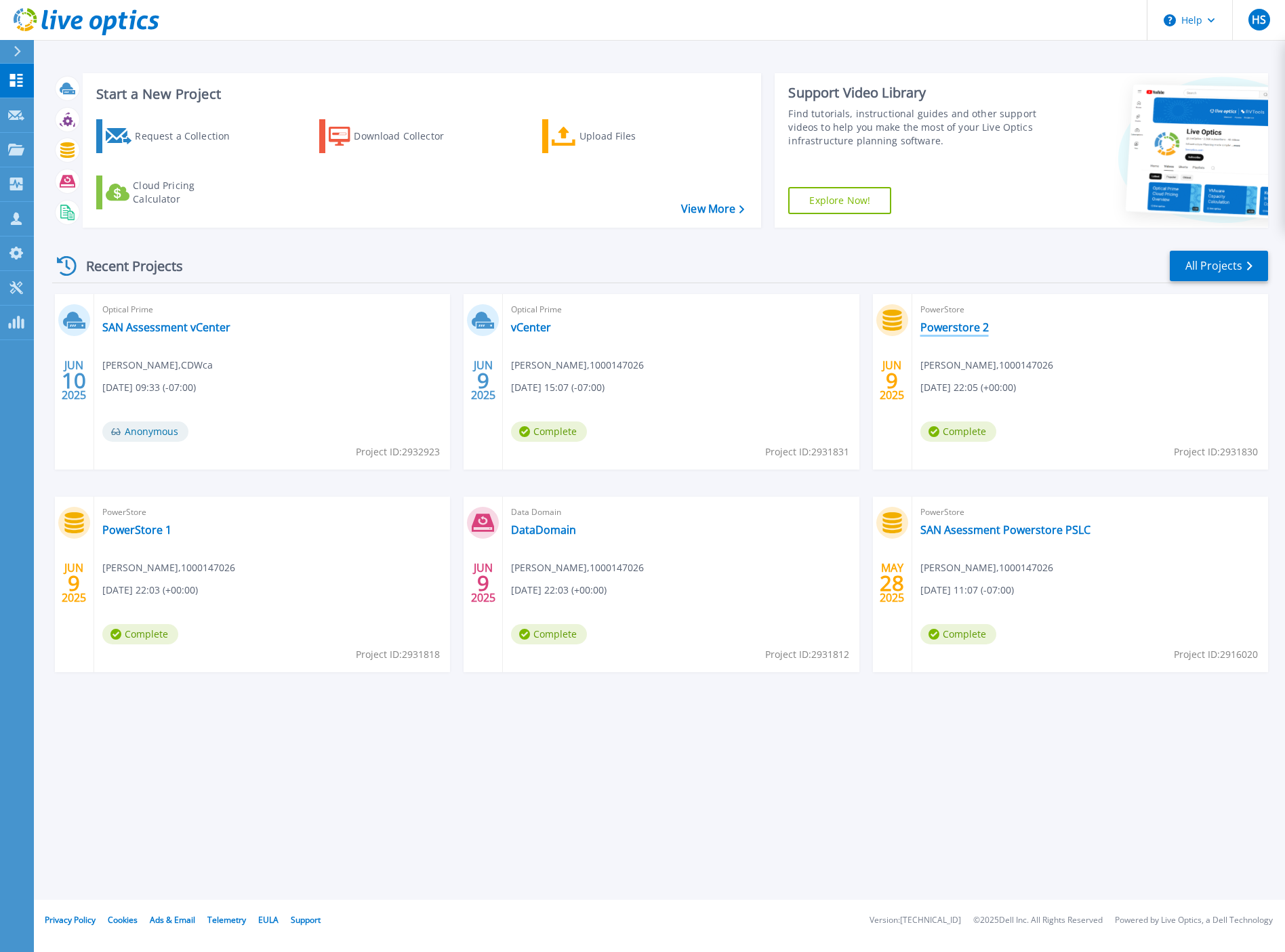
click at [958, 329] on link "Powerstore 2" at bounding box center [954, 326] width 68 height 13
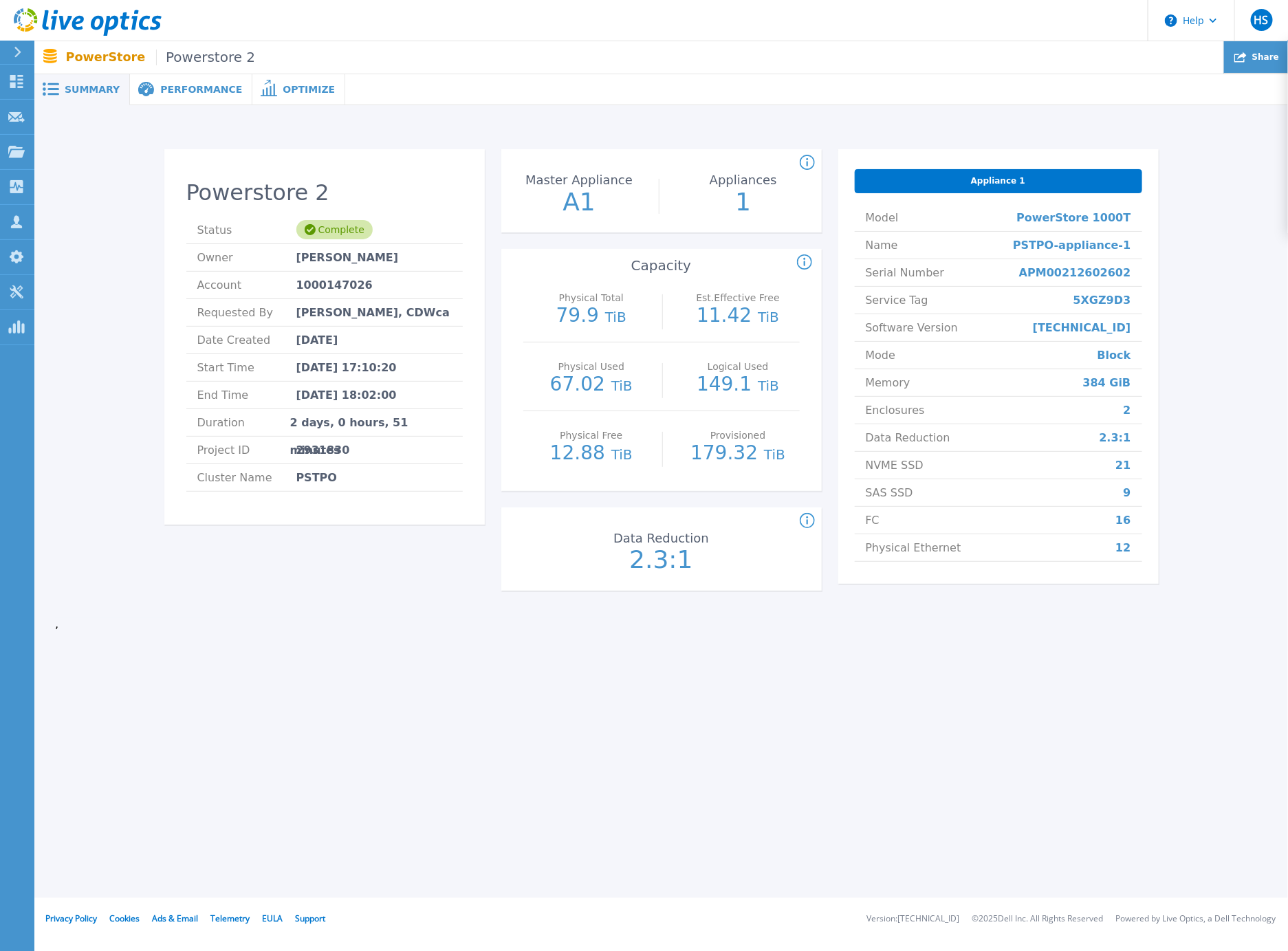
click at [1259, 60] on span "Share" at bounding box center [1266, 57] width 27 height 8
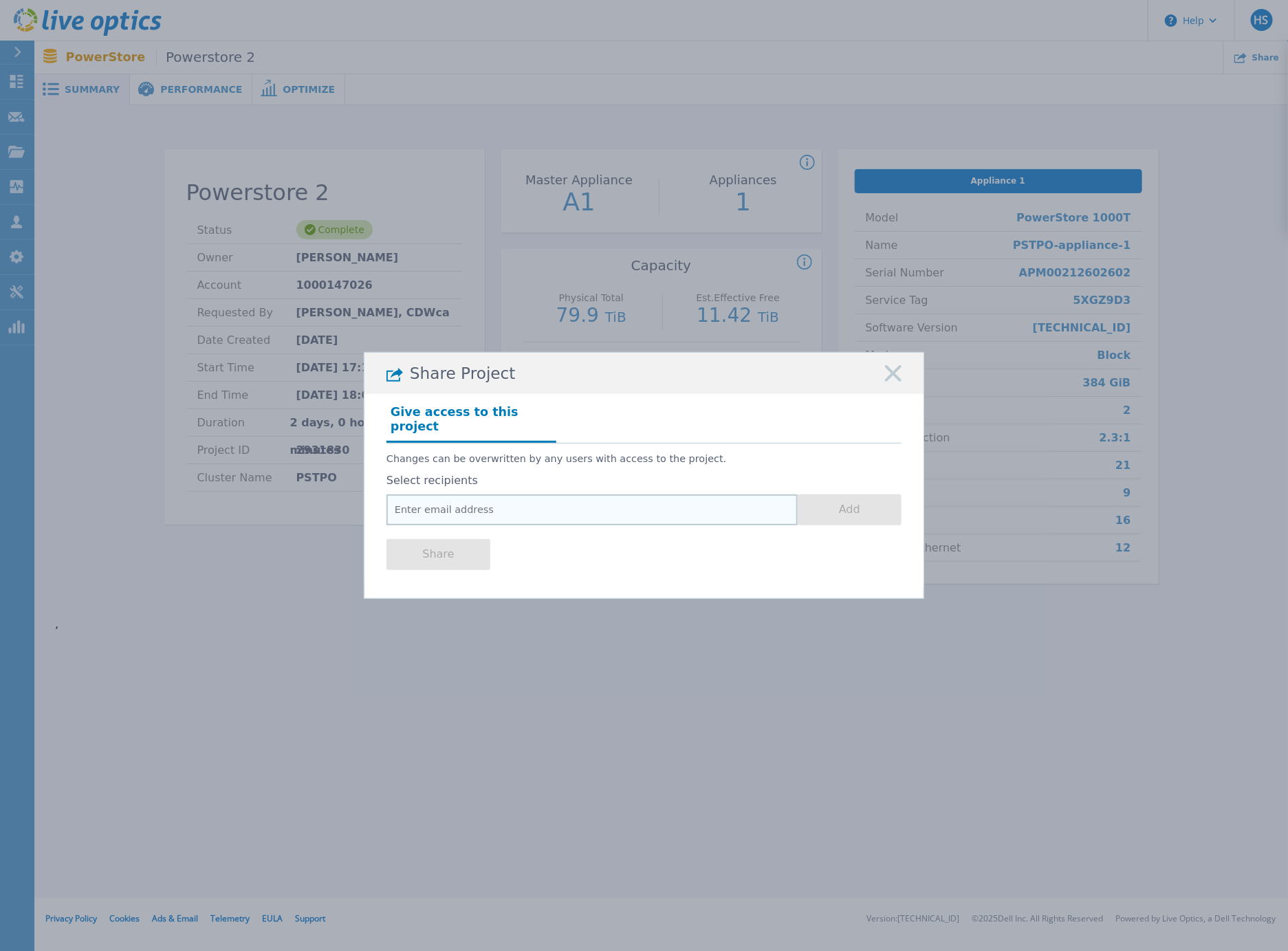
click at [528, 495] on input "email" at bounding box center [592, 510] width 411 height 31
paste input "ryan.beauchamp@cdw.ca"
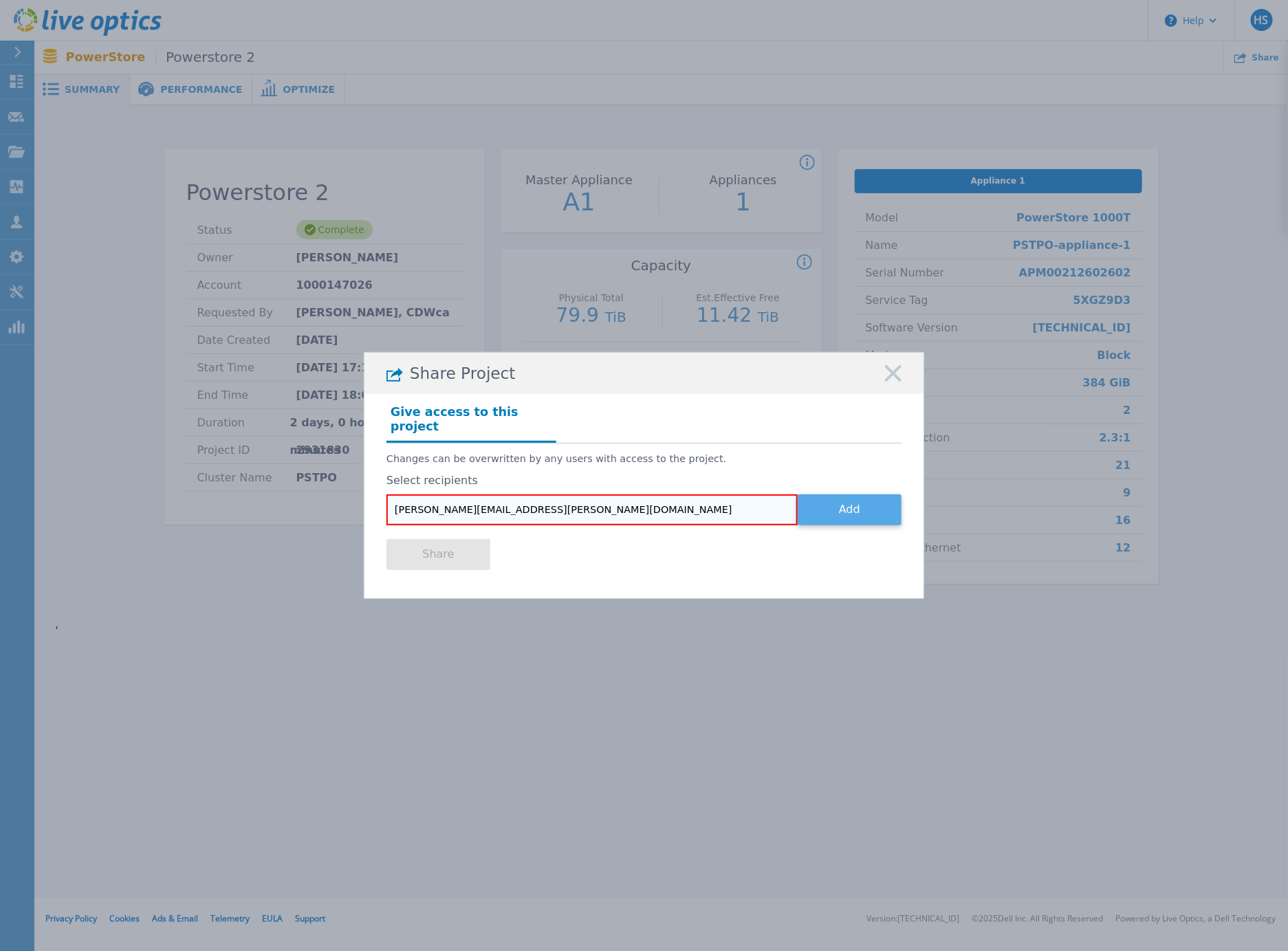
type input "ryan.beauchamp@cdw.ca"
click at [863, 498] on button "Add" at bounding box center [849, 510] width 104 height 31
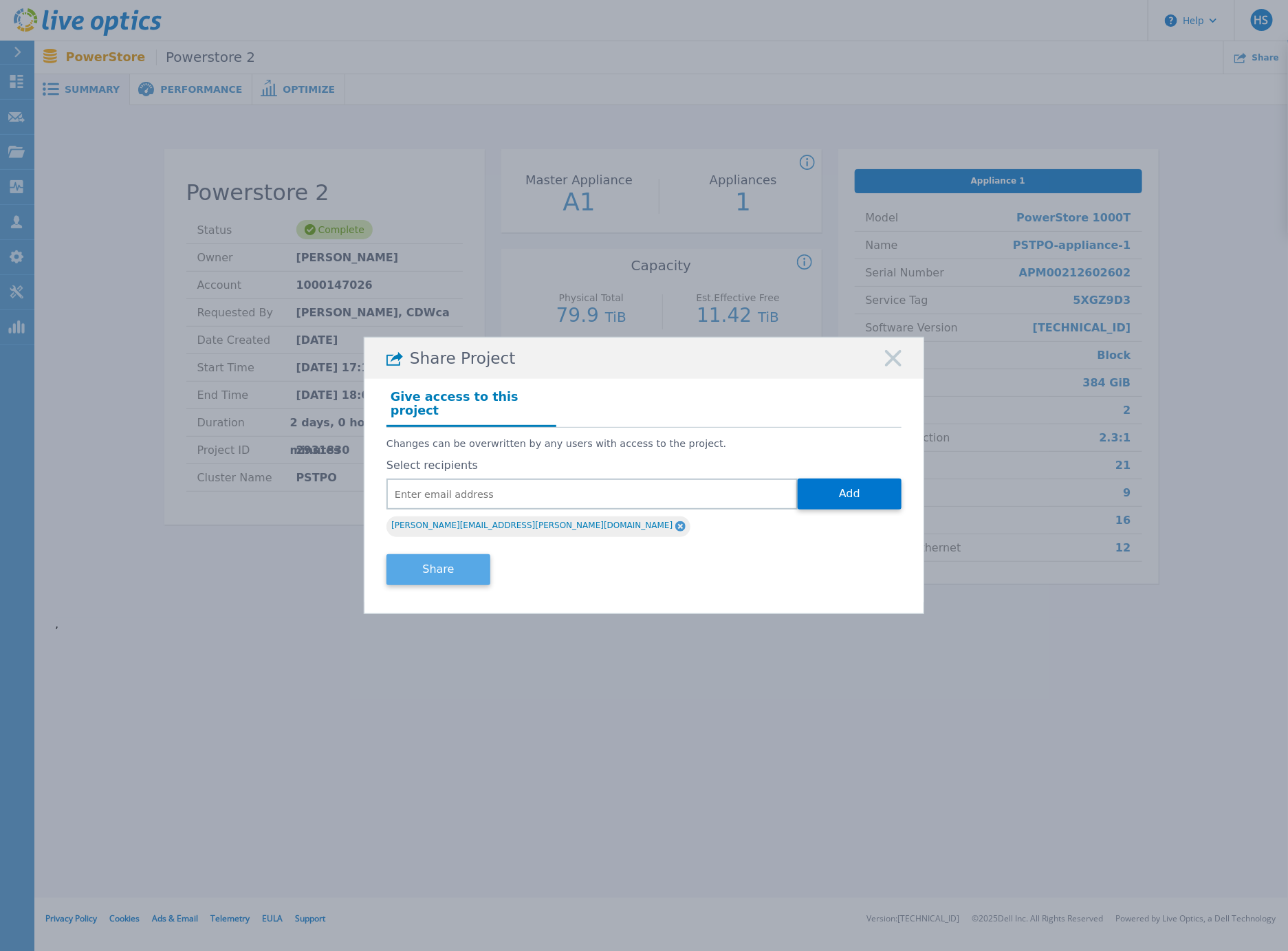
click at [437, 563] on button "Share" at bounding box center [438, 570] width 104 height 31
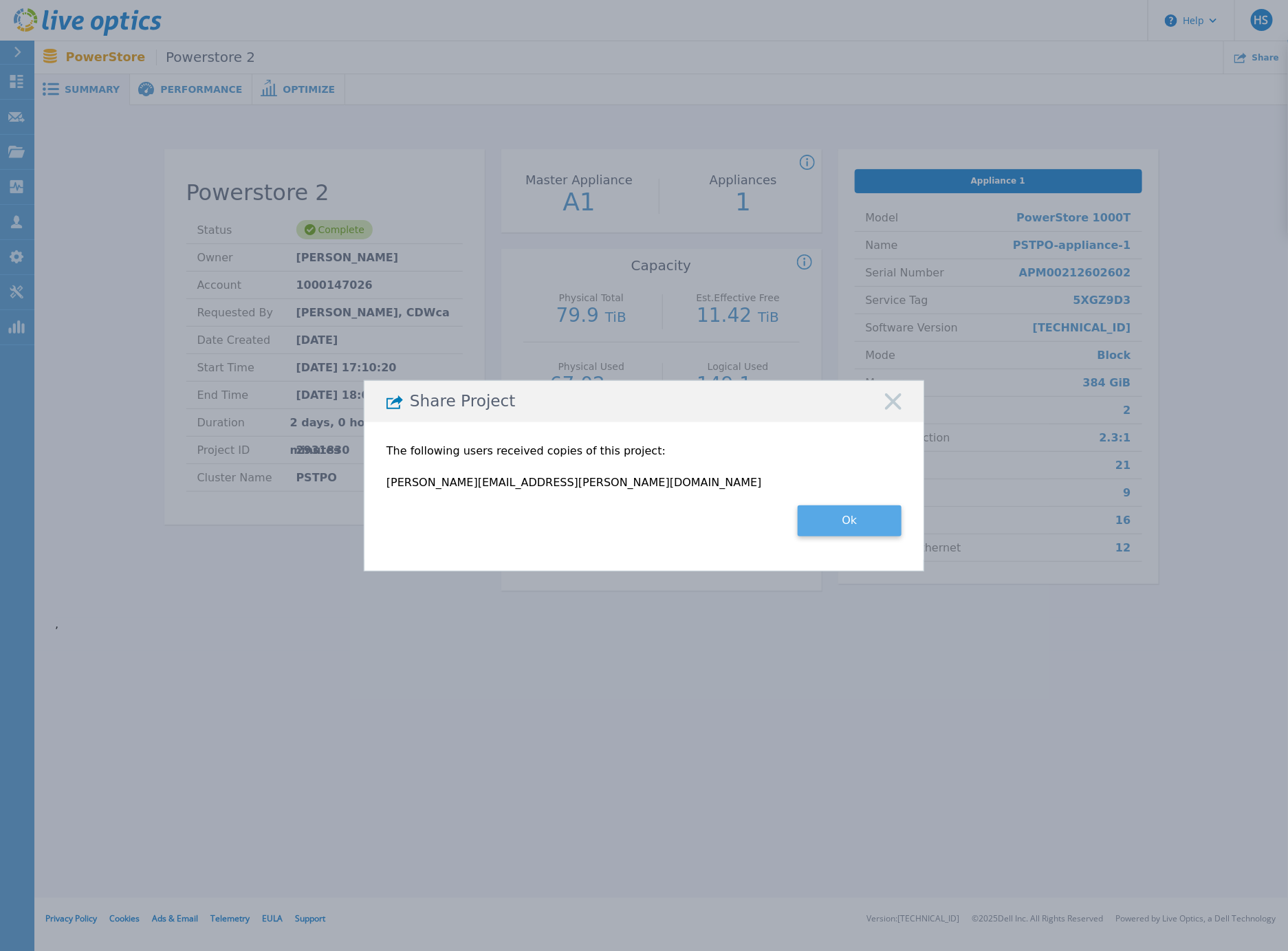
click at [861, 512] on button "Ok" at bounding box center [849, 521] width 104 height 31
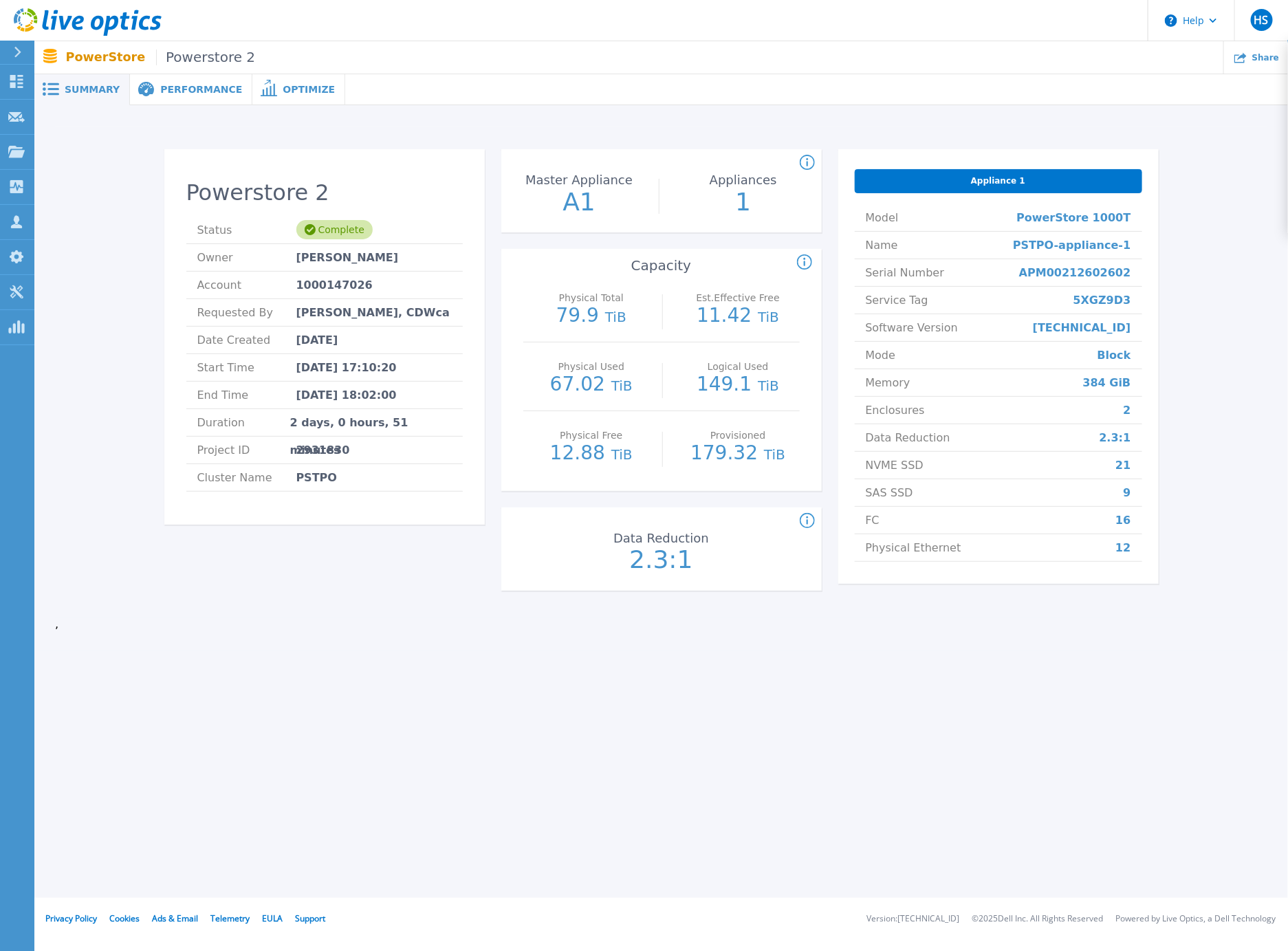
click at [18, 50] on icon at bounding box center [18, 52] width 7 height 11
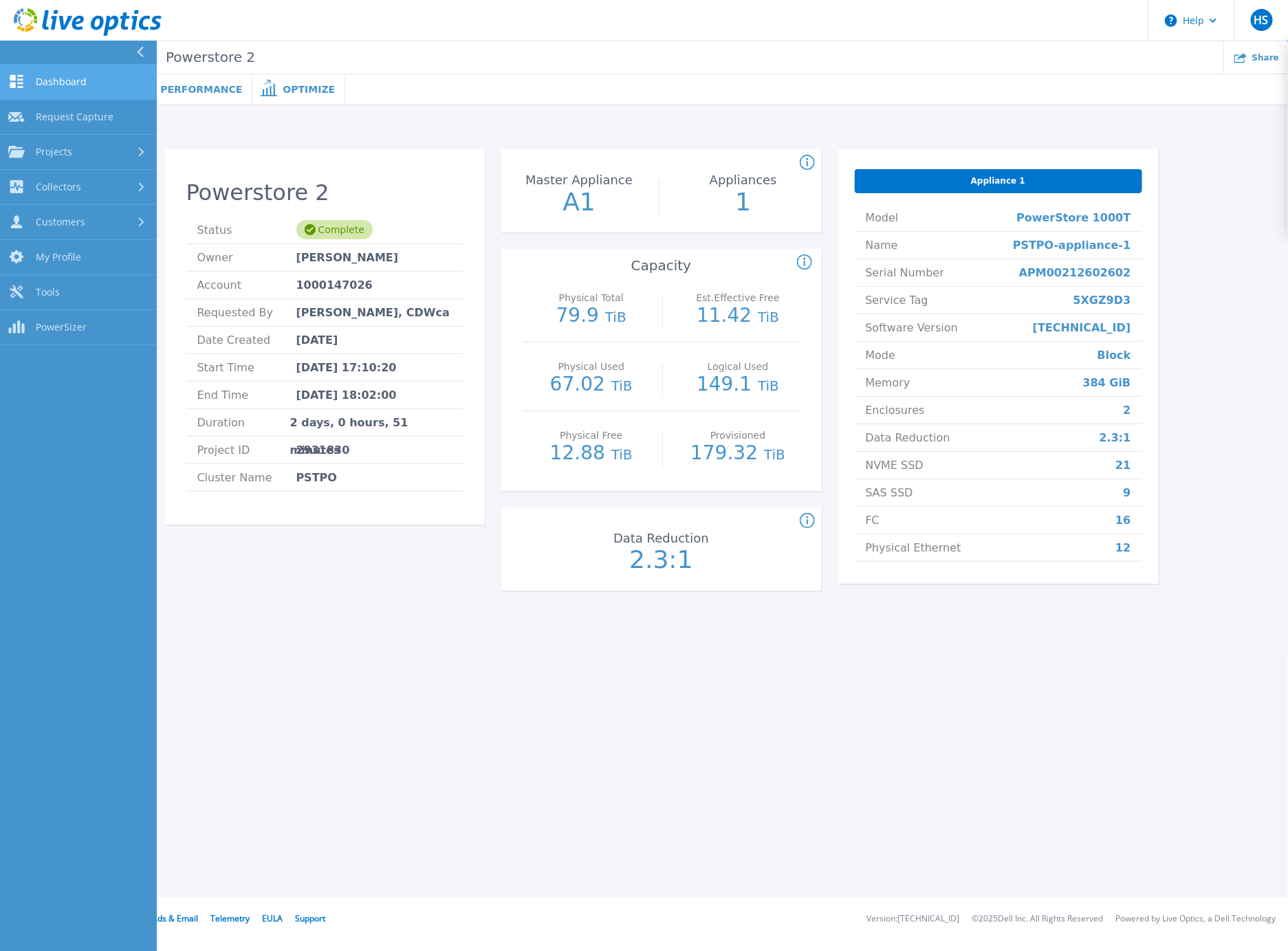
click at [74, 83] on span "Dashboard" at bounding box center [61, 82] width 51 height 13
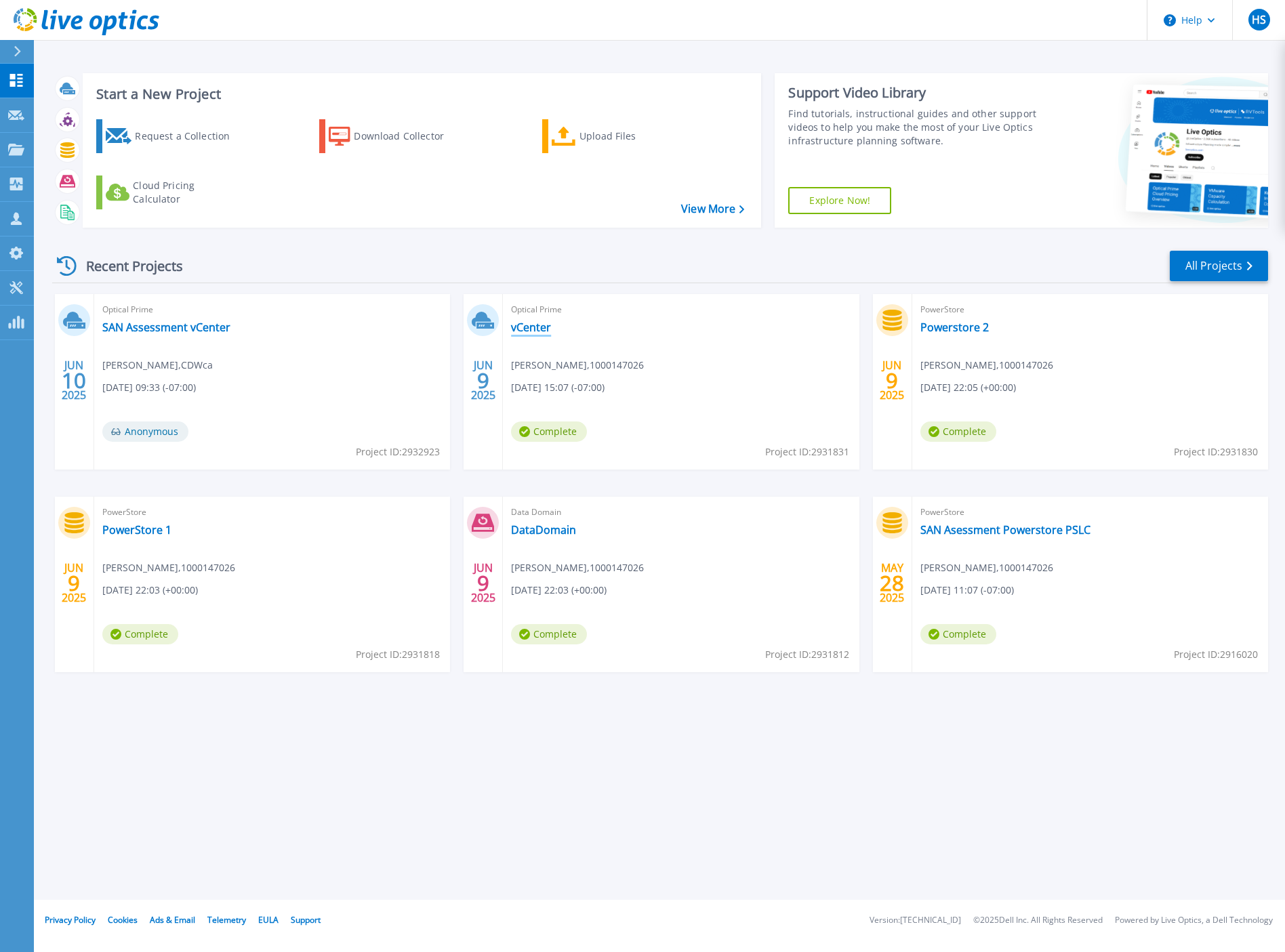
click at [537, 325] on link "vCenter" at bounding box center [530, 326] width 40 height 13
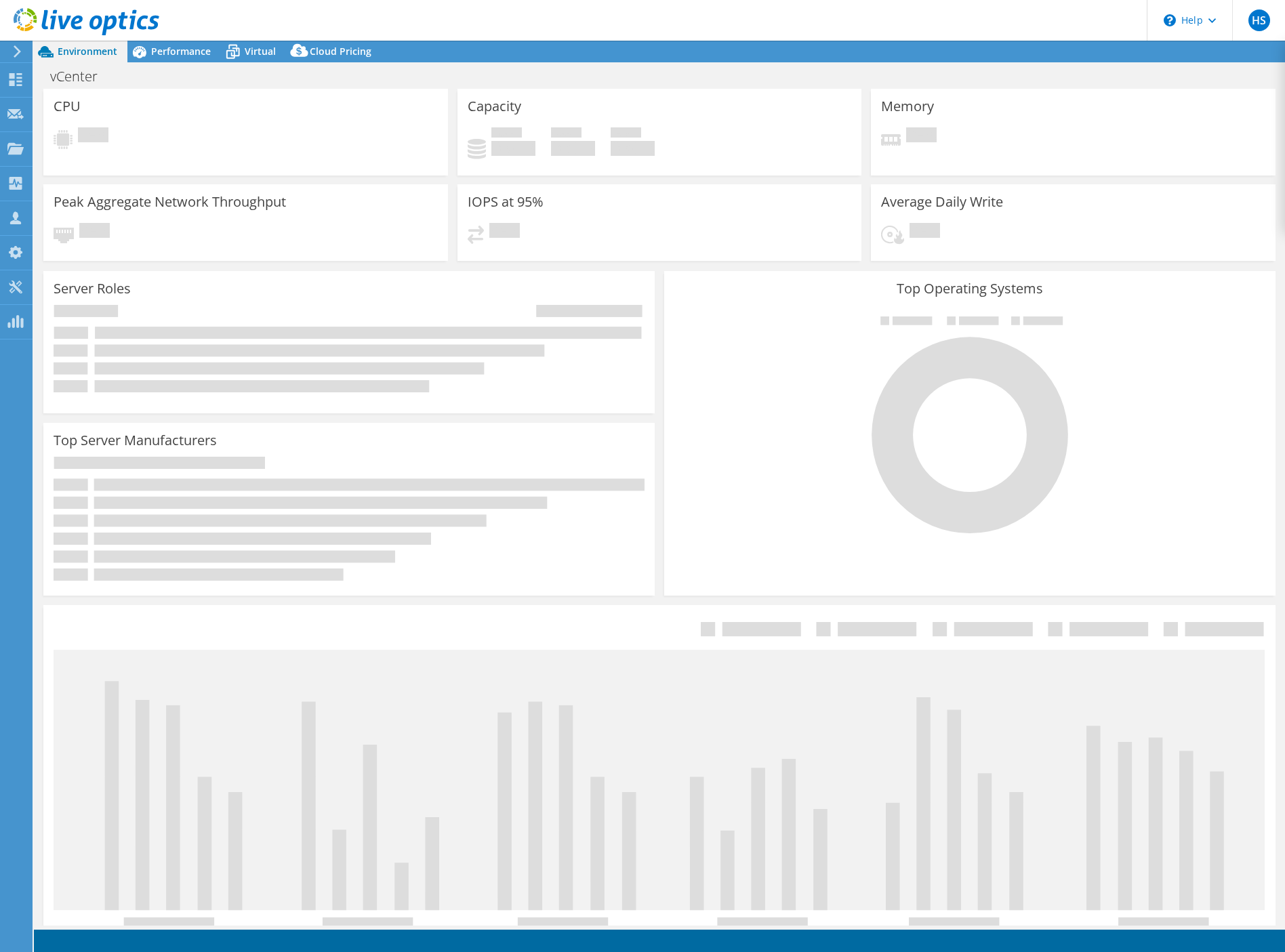
select select "USD"
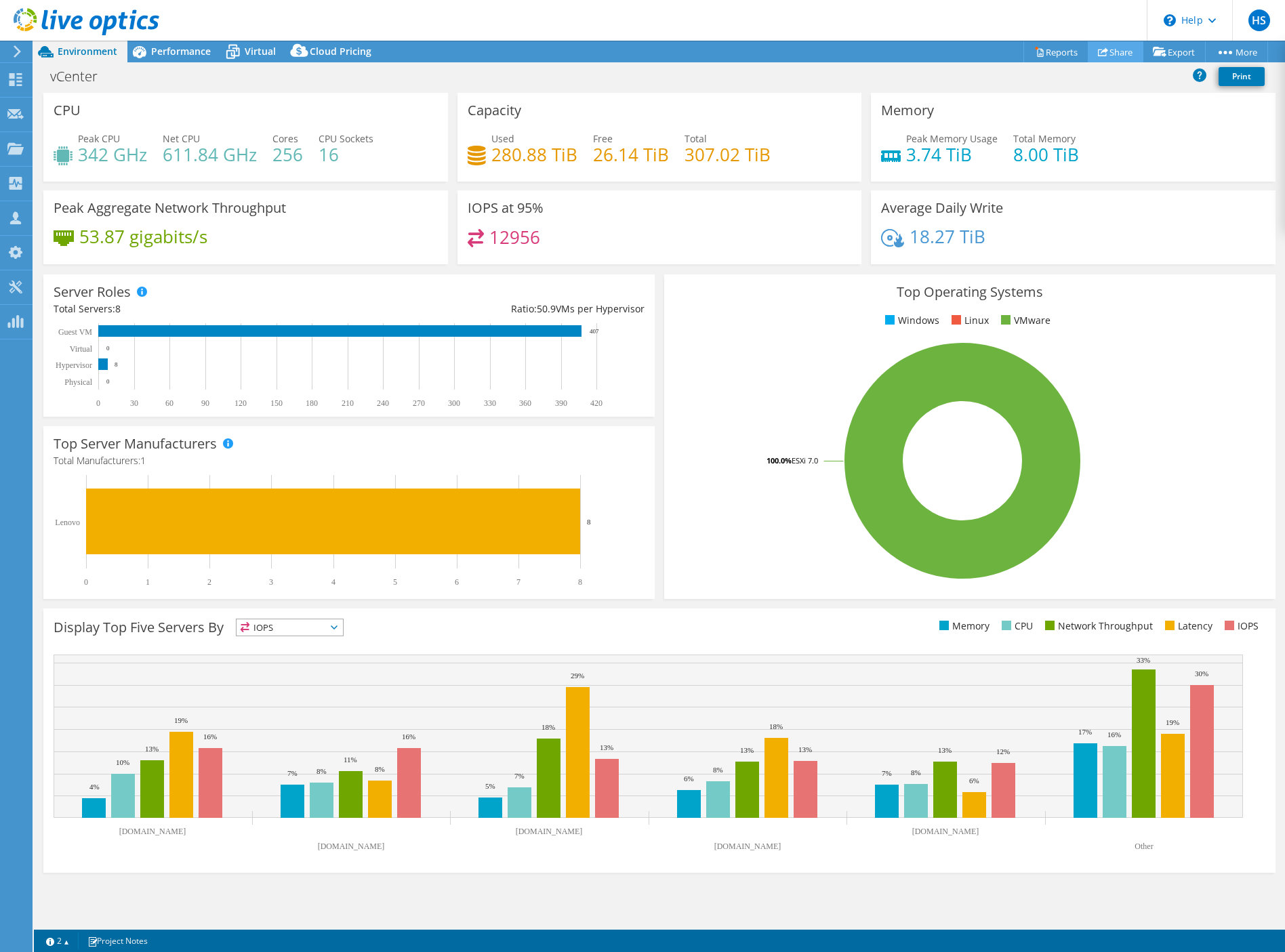
click at [1109, 45] on link "Share" at bounding box center [1115, 51] width 56 height 21
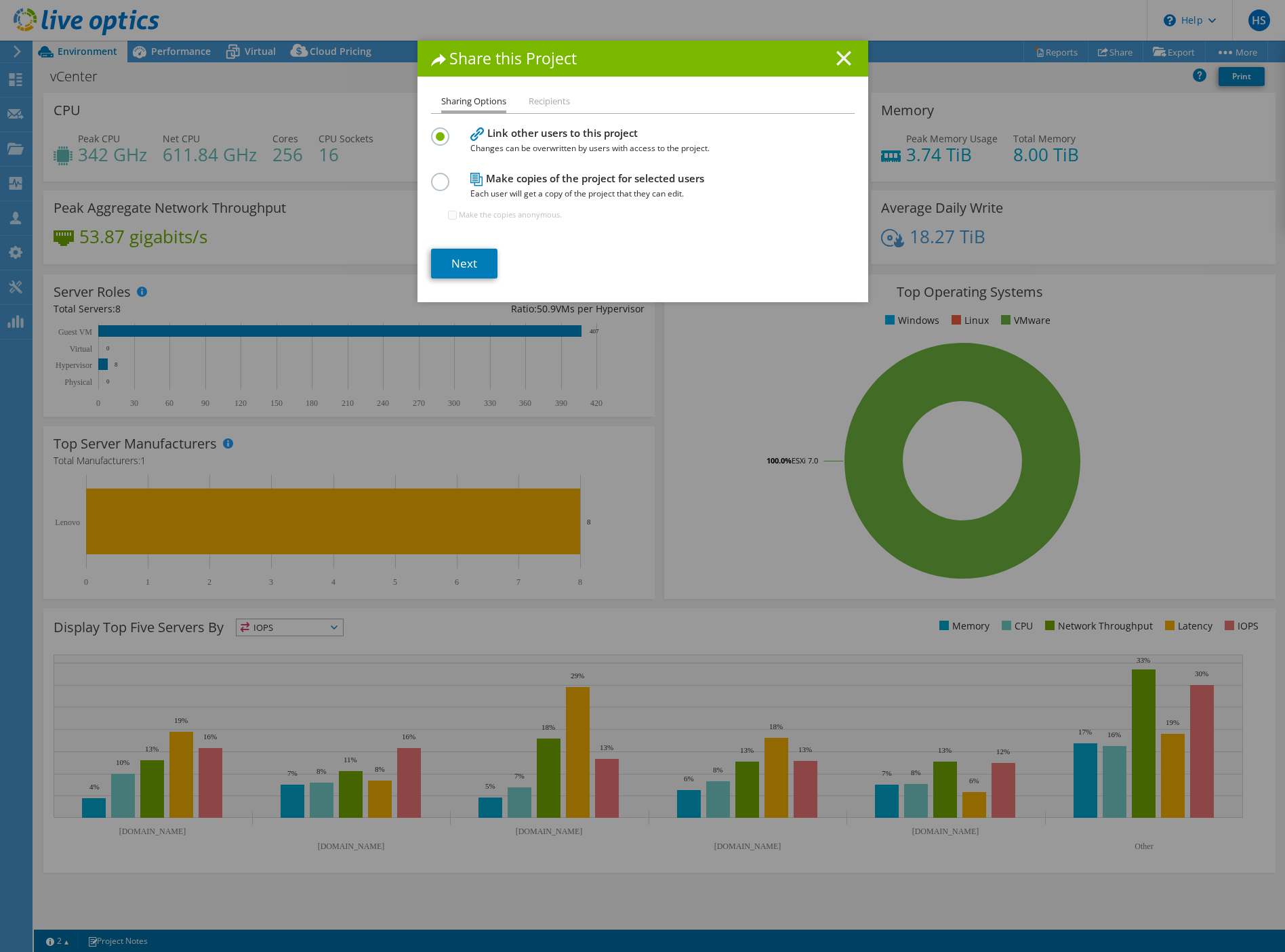
click at [836, 57] on icon at bounding box center [843, 58] width 15 height 15
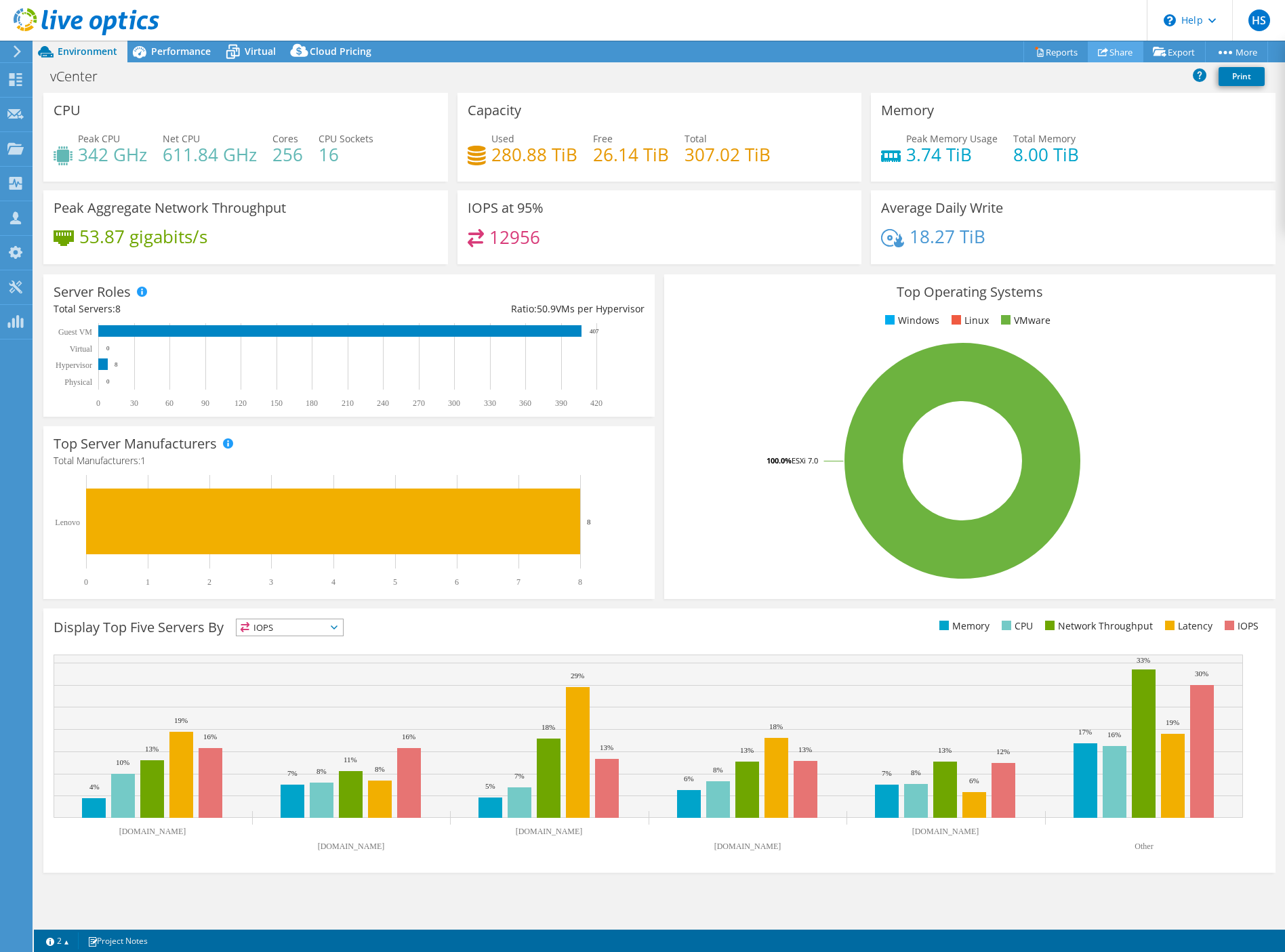
click at [1105, 49] on link "Share" at bounding box center [1115, 51] width 56 height 21
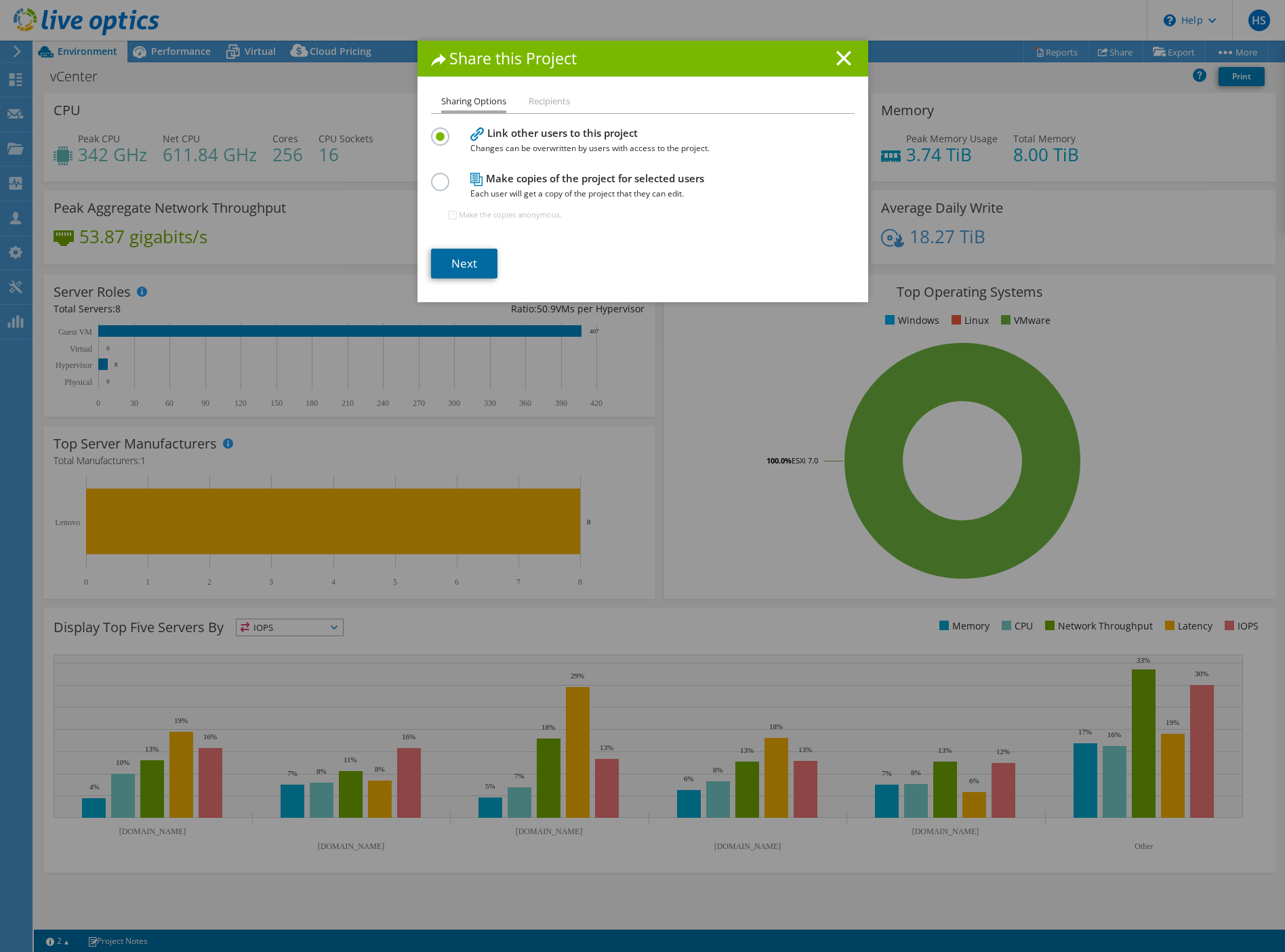
click at [455, 256] on link "Next" at bounding box center [464, 263] width 66 height 30
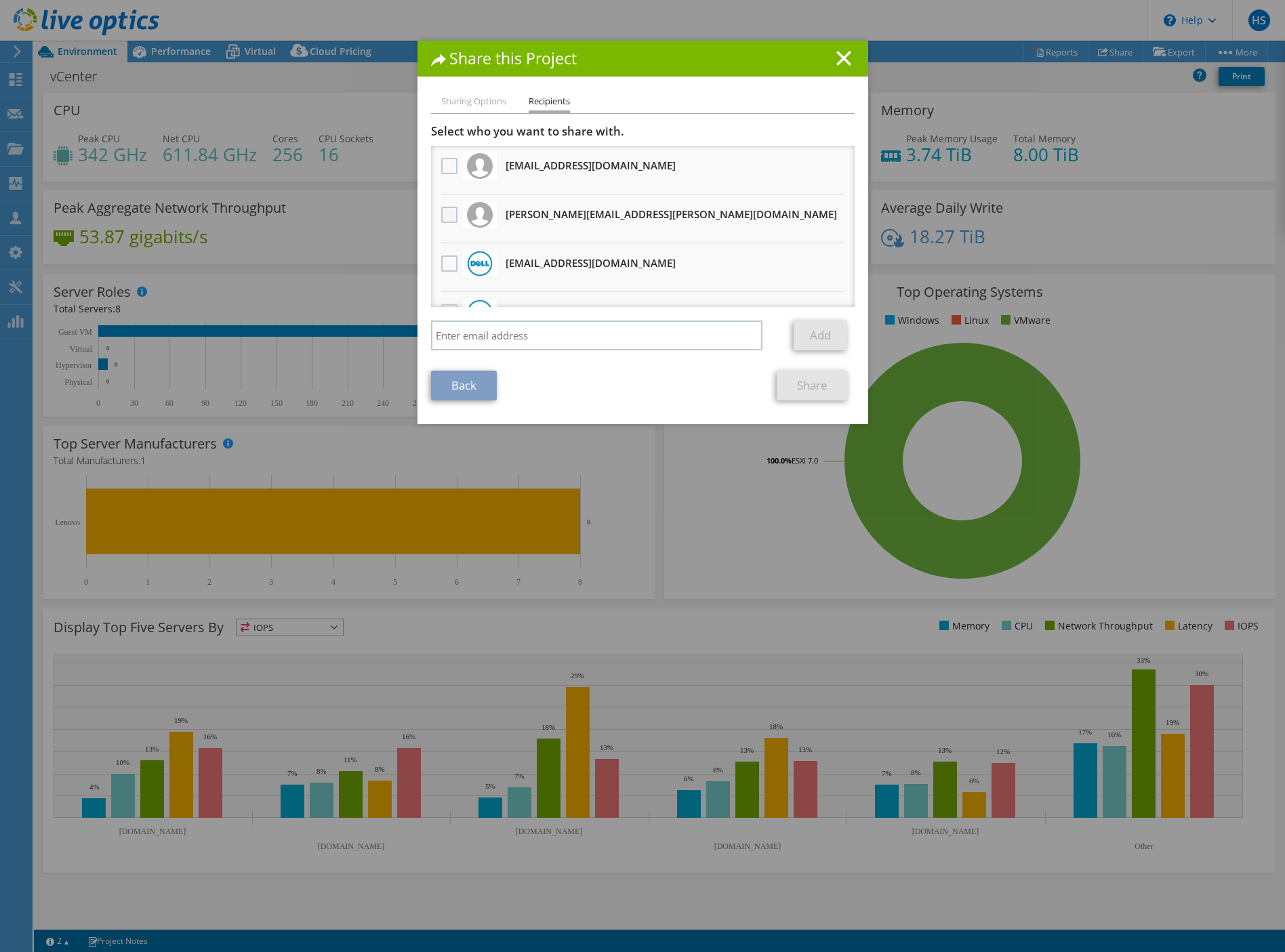
click at [442, 216] on label at bounding box center [451, 214] width 19 height 16
click at [0, 0] on input "checkbox" at bounding box center [0, 0] width 0 height 0
click at [780, 384] on link "Share" at bounding box center [812, 385] width 71 height 30
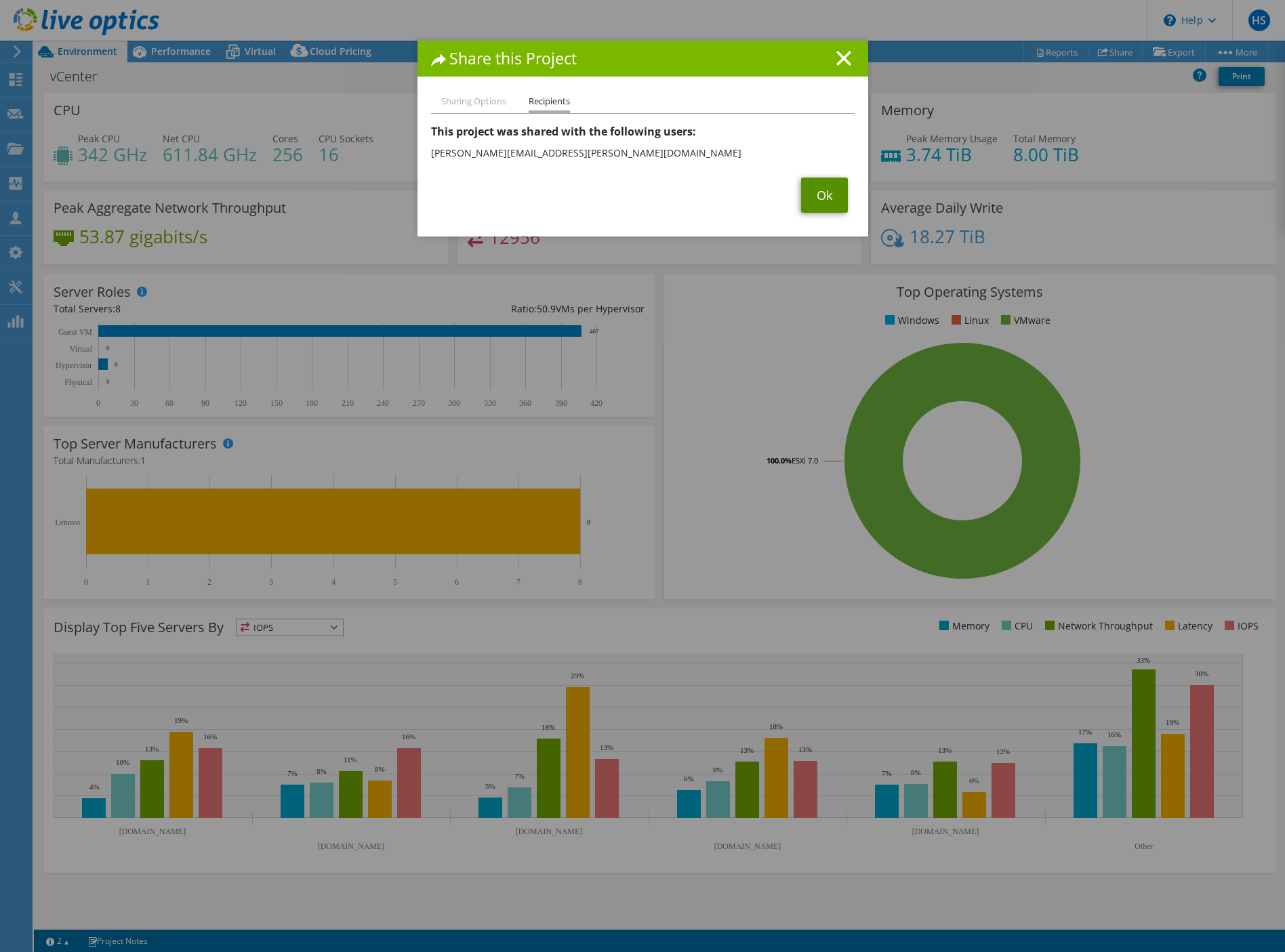
click at [811, 187] on link "Ok" at bounding box center [824, 195] width 47 height 35
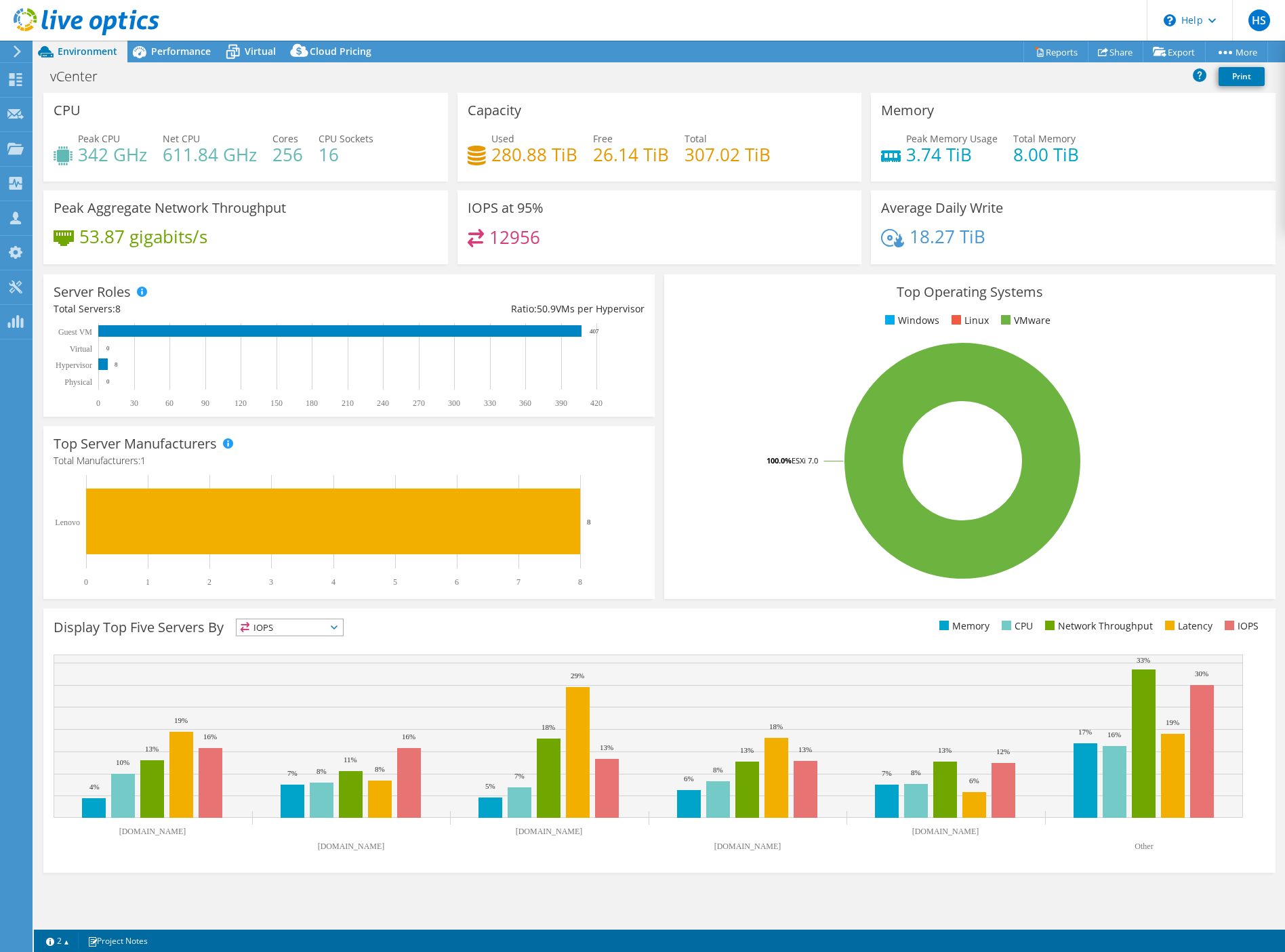
click at [8, 53] on div at bounding box center [15, 51] width 15 height 13
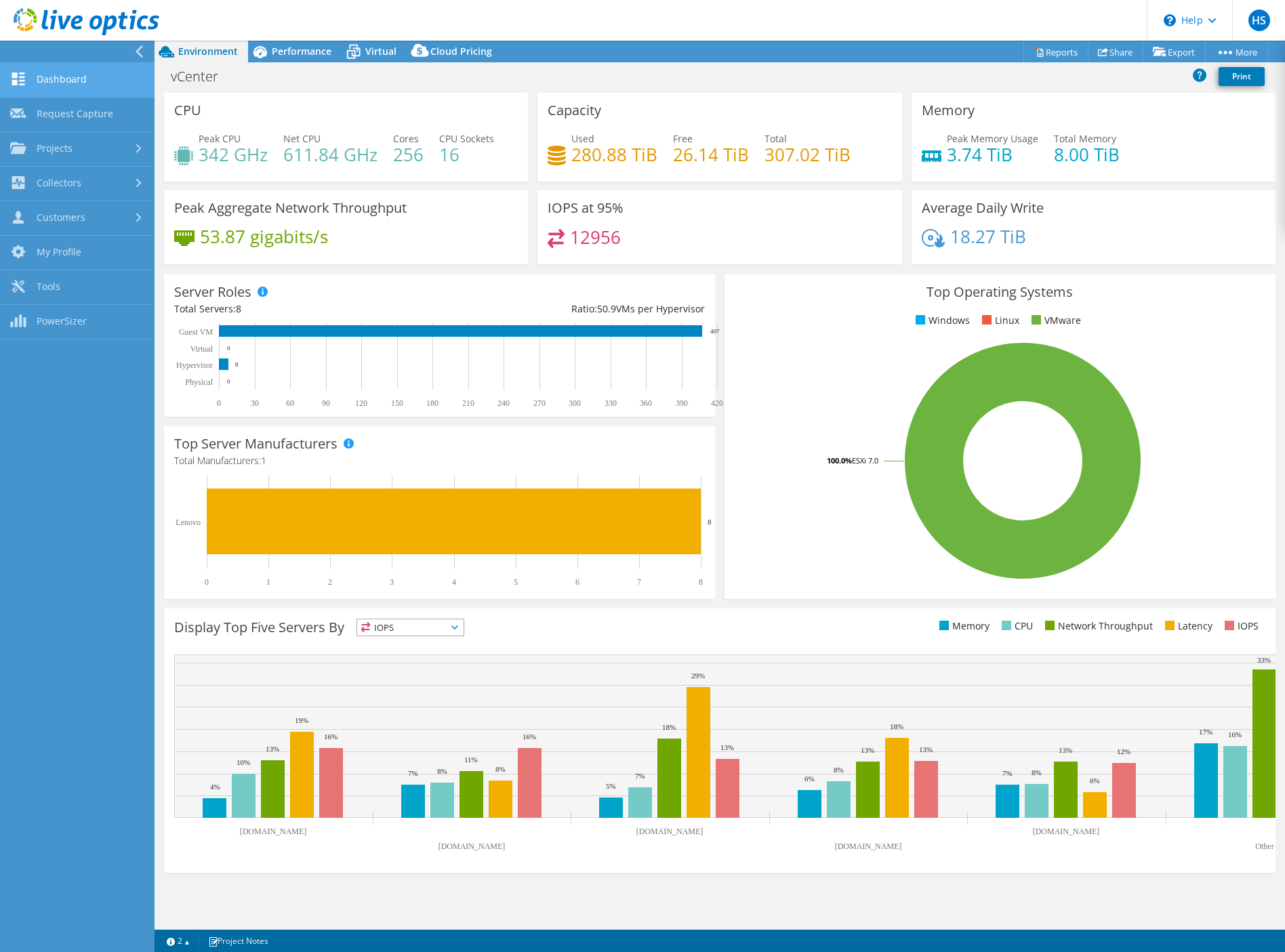
click at [49, 74] on link "Dashboard" at bounding box center [77, 81] width 155 height 35
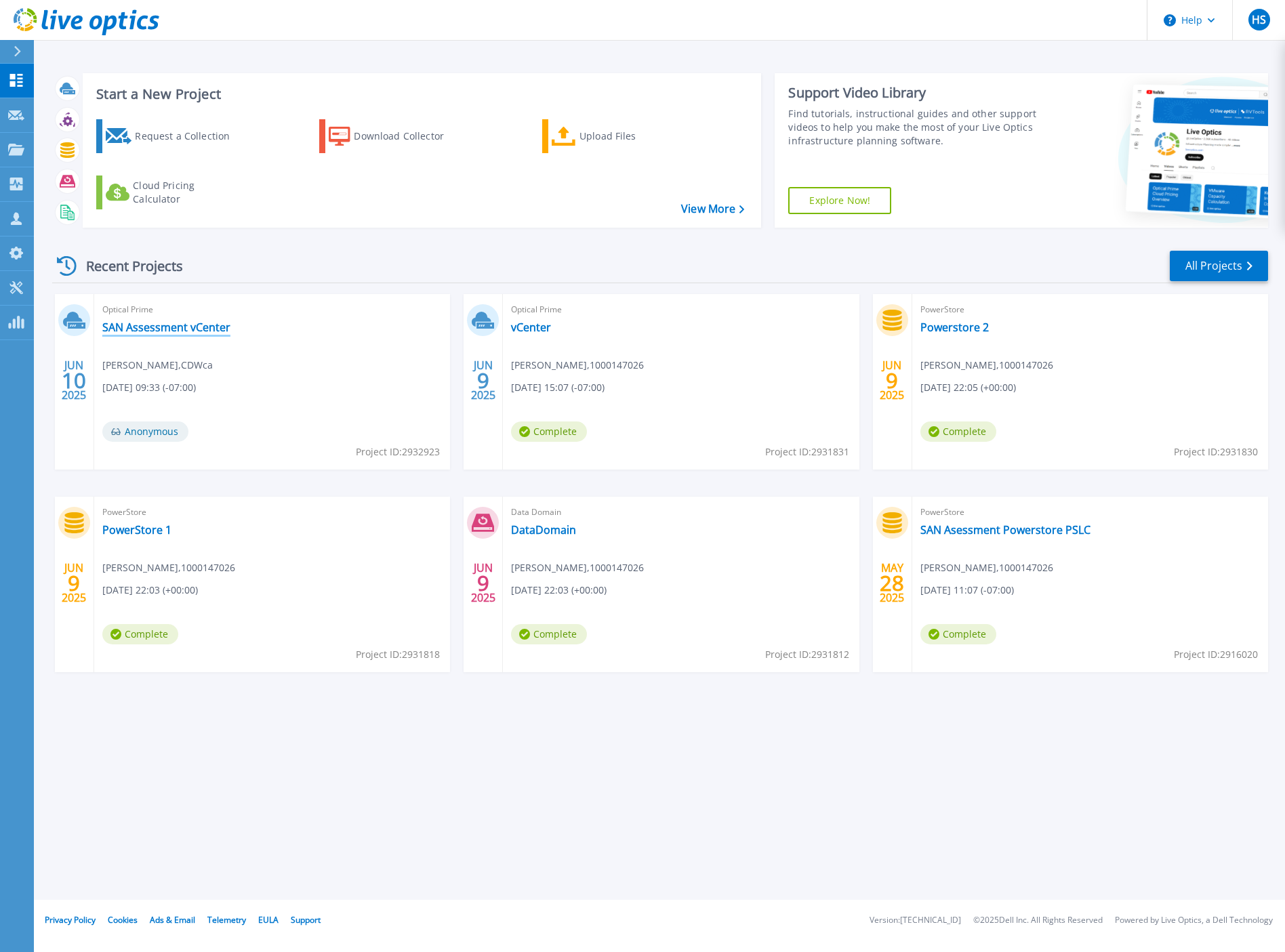
click at [161, 324] on link "SAN Assessment vCenter" at bounding box center [166, 326] width 128 height 13
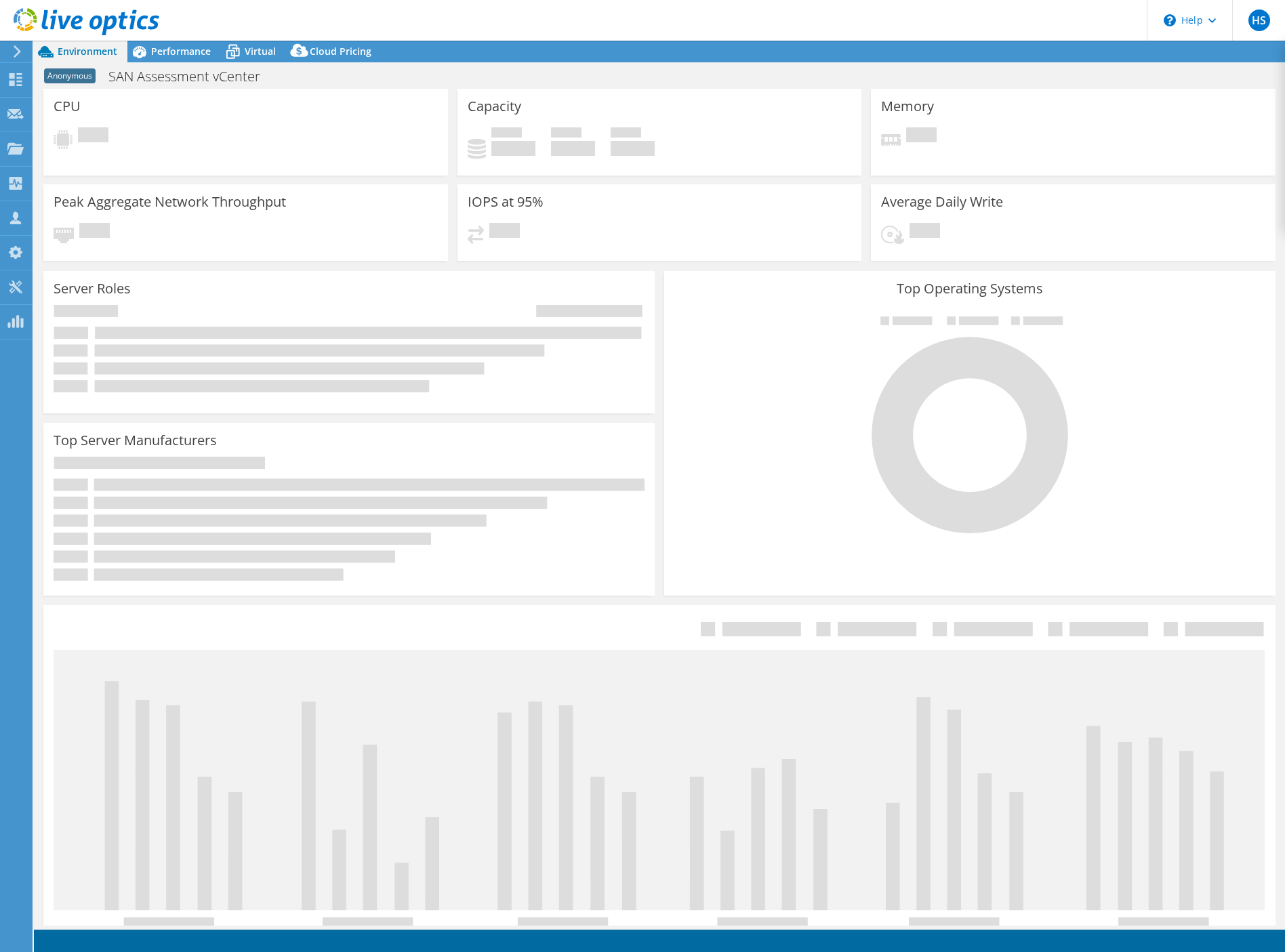
select select "USD"
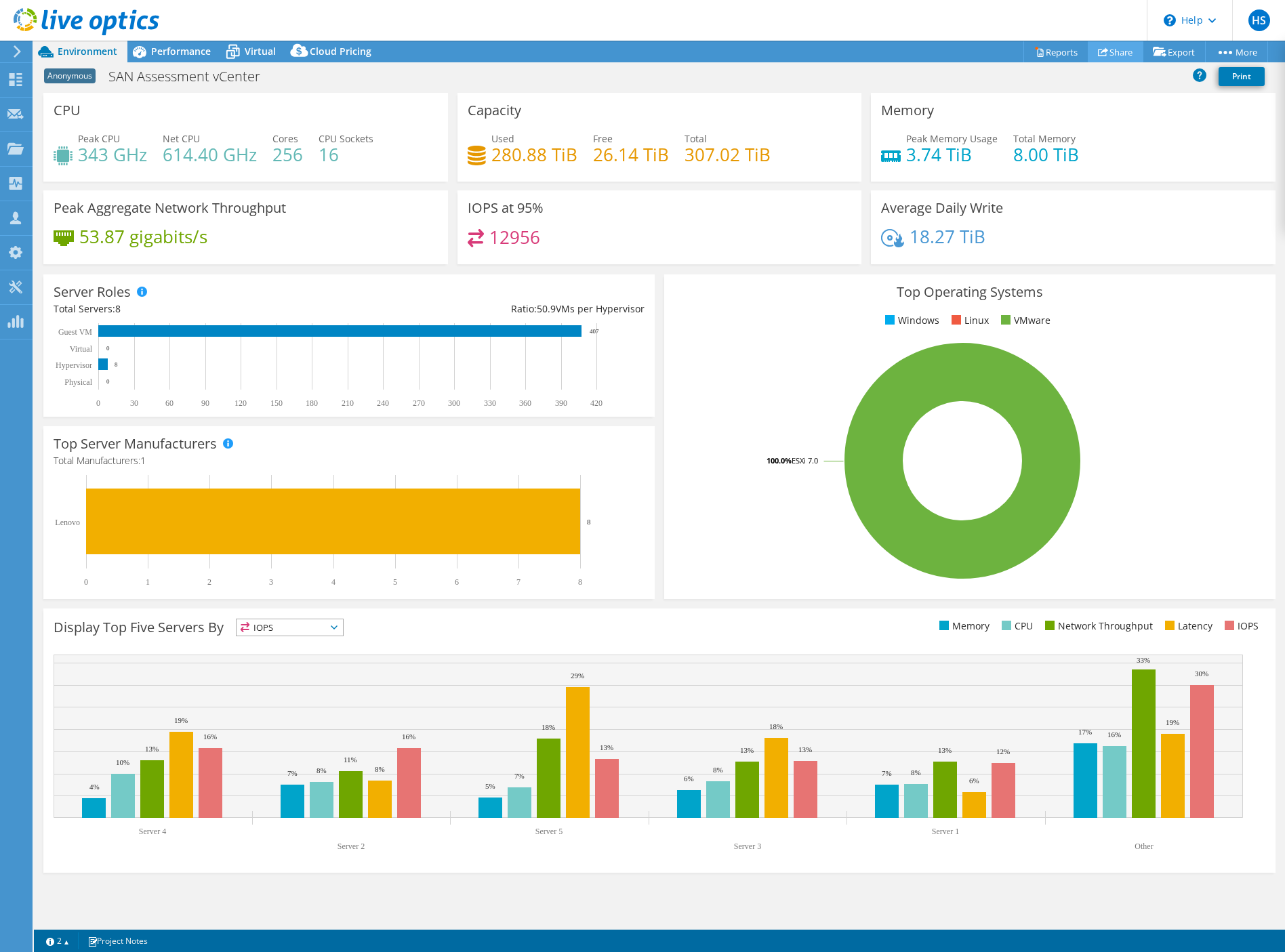
click at [1110, 51] on link "Share" at bounding box center [1115, 51] width 56 height 21
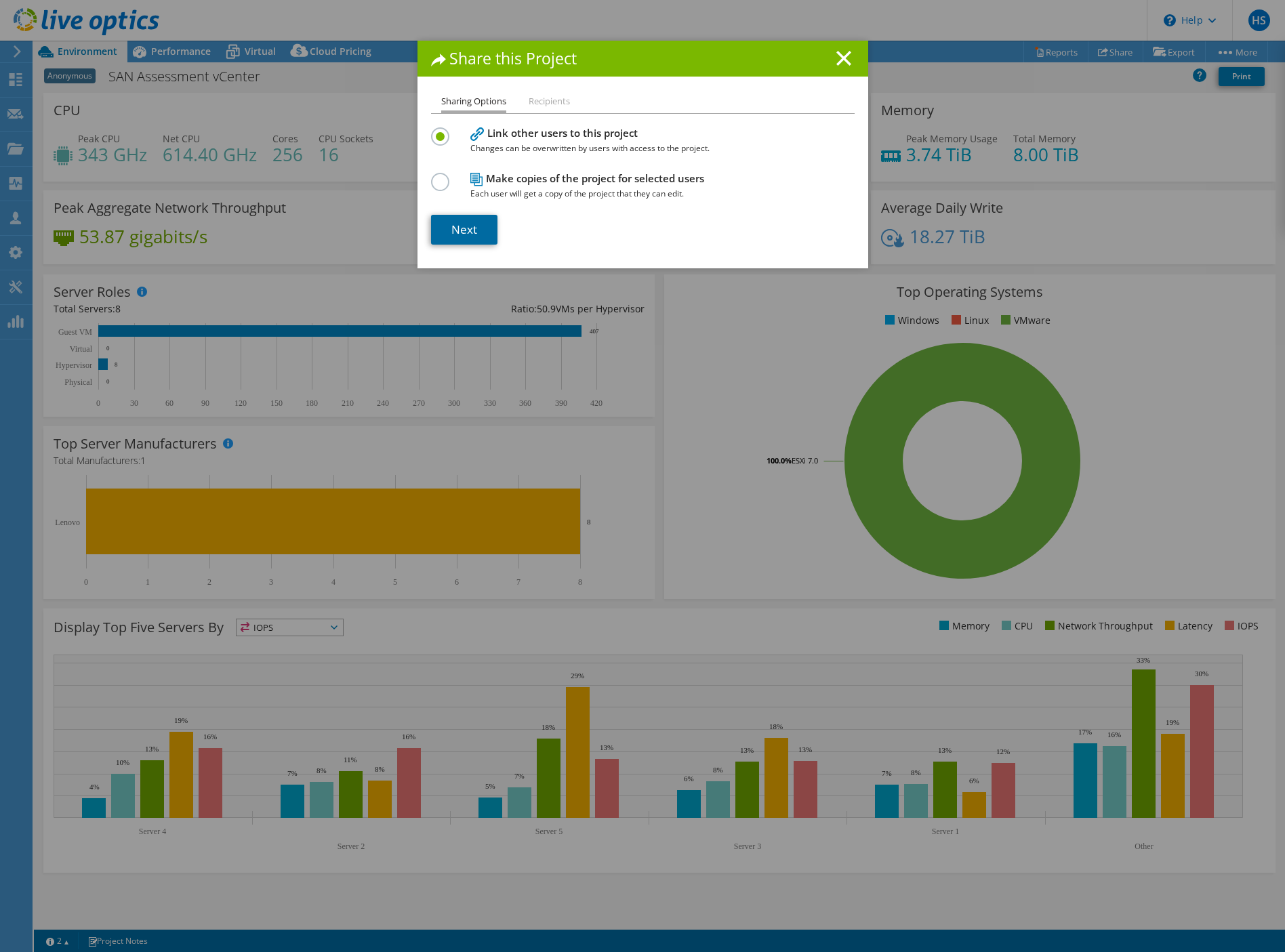
click at [468, 226] on link "Next" at bounding box center [464, 230] width 66 height 30
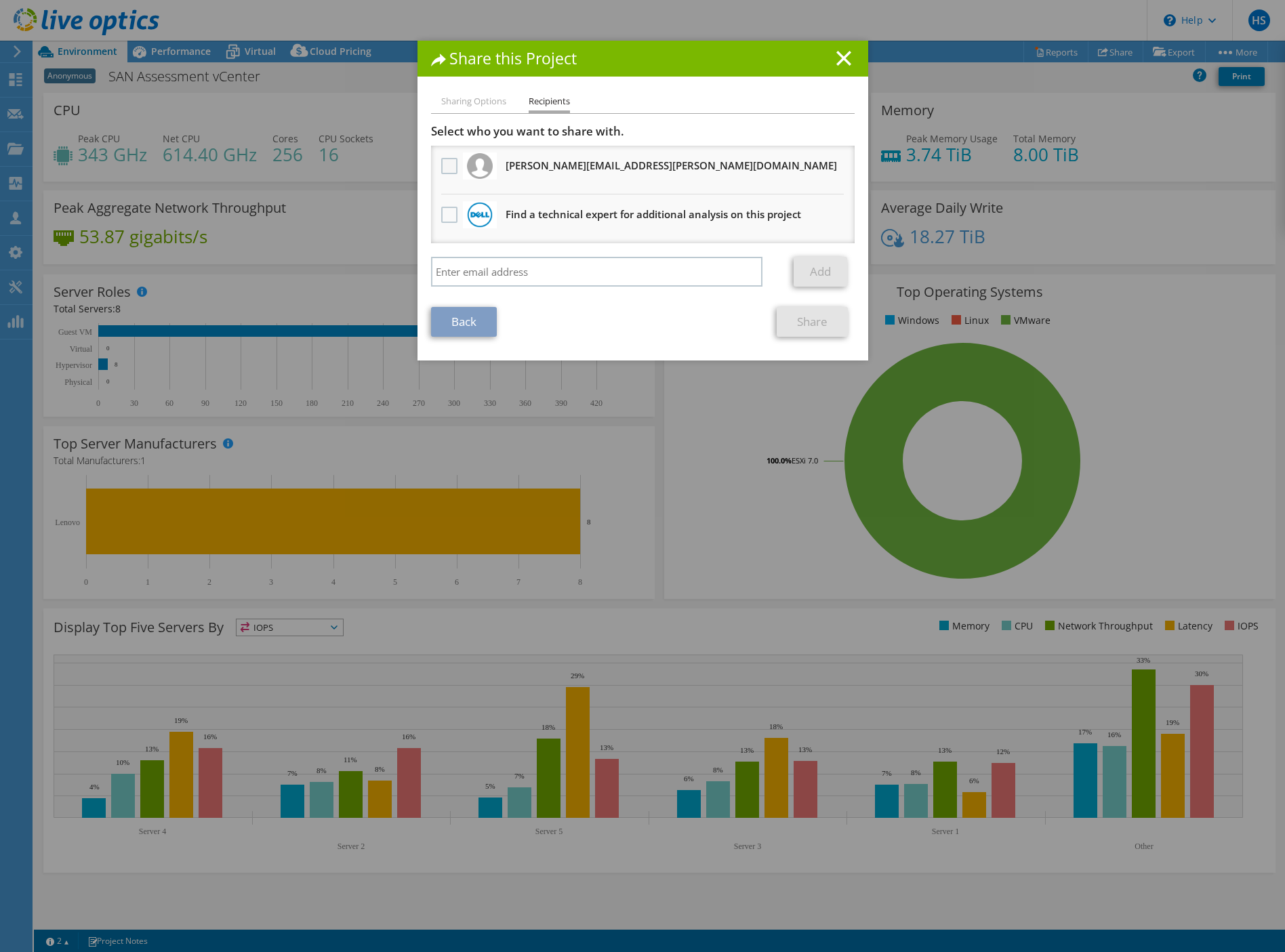
click at [446, 173] on label at bounding box center [451, 166] width 19 height 16
click at [0, 0] on input "checkbox" at bounding box center [0, 0] width 0 height 0
click at [789, 313] on link "Share" at bounding box center [812, 322] width 71 height 30
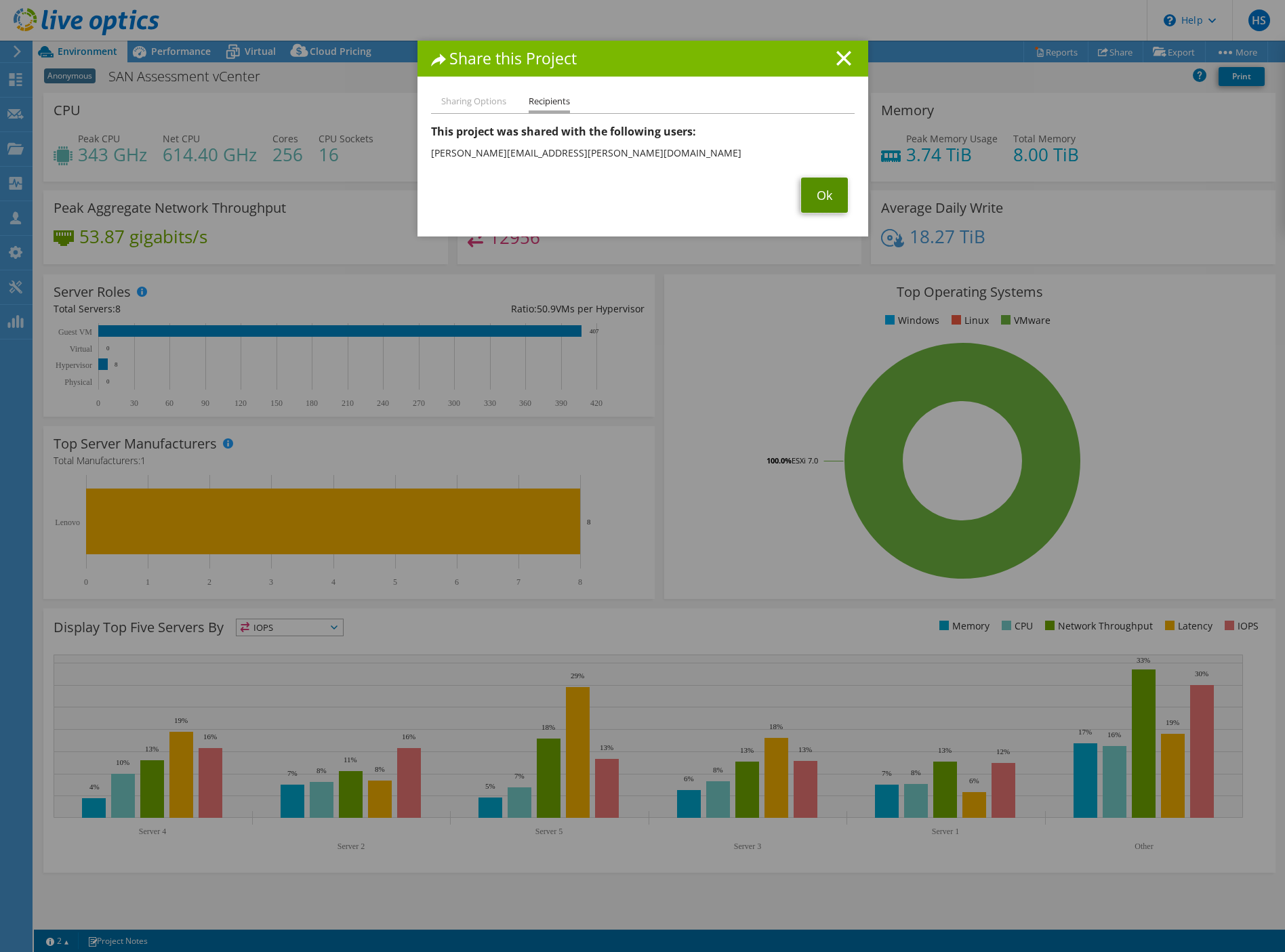
click at [823, 185] on link "Ok" at bounding box center [824, 195] width 47 height 35
